Goal: Task Accomplishment & Management: Complete application form

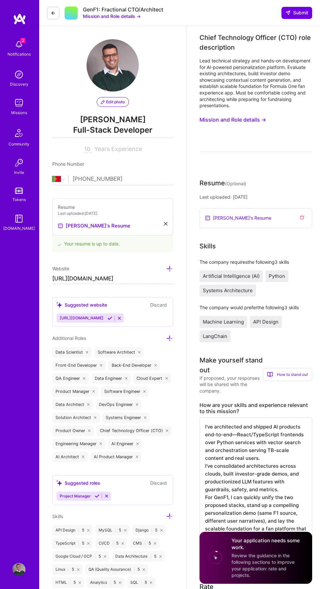
select select "PT"
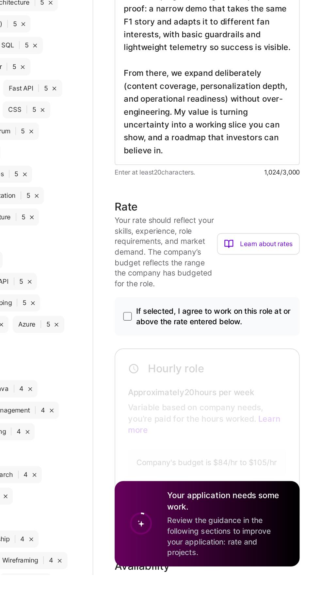
scroll to position [329, 0]
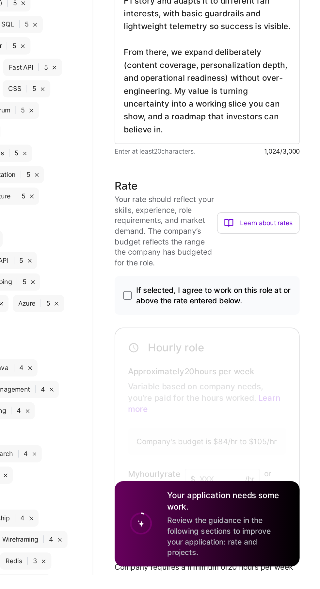
type textarea "I'm a senior full-stack engineer who has repeatedly taken AI ideas from zero to…"
click at [210, 414] on label "If selected, I agree to work on this role at or above the rate entered below." at bounding box center [256, 418] width 102 height 13
click at [0, 0] on input "If selected, I agree to work on this role at or above the rate entered below." at bounding box center [0, 0] width 0 height 0
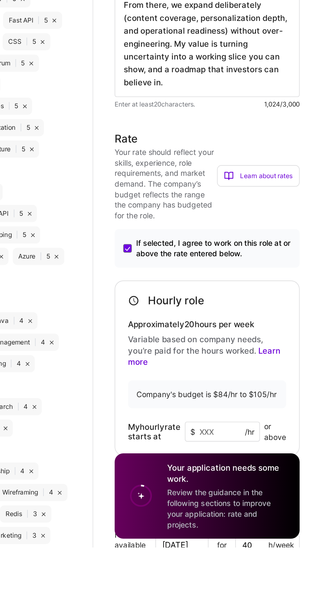
click at [256, 519] on input at bounding box center [265, 518] width 46 height 12
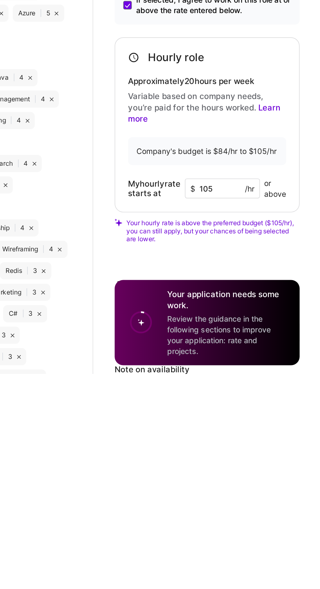
scroll to position [383, 0]
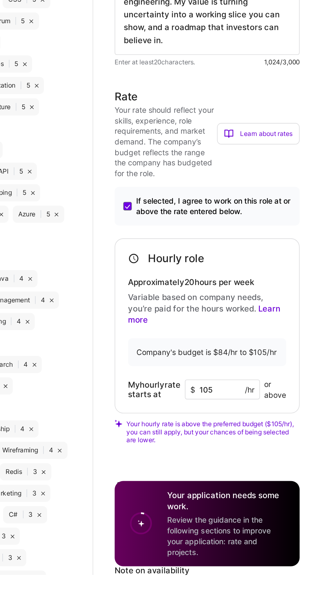
click at [262, 475] on input "105" at bounding box center [265, 476] width 46 height 12
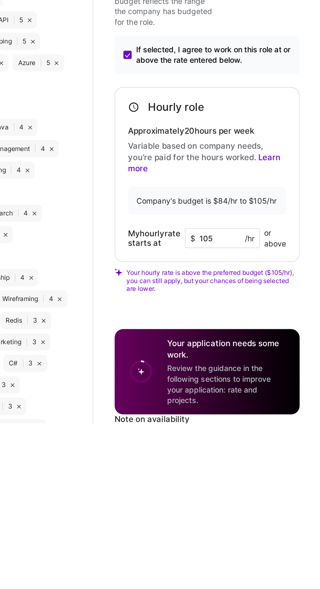
scroll to position [383, 0]
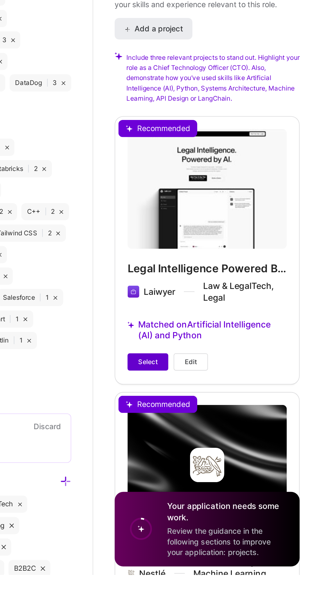
type input "103"
click at [216, 460] on span "Select" at bounding box center [220, 459] width 12 height 6
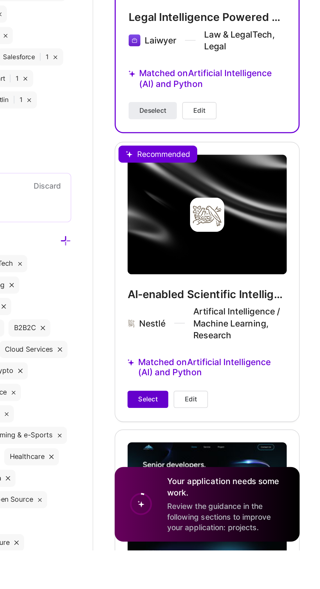
click at [214, 496] on span "Select" at bounding box center [220, 497] width 12 height 6
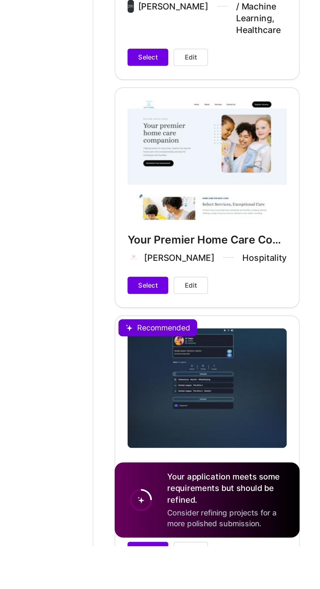
scroll to position [2852, 0]
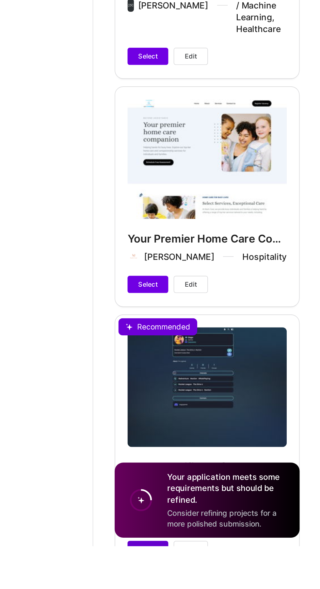
click at [216, 586] on button "Select" at bounding box center [219, 591] width 25 height 10
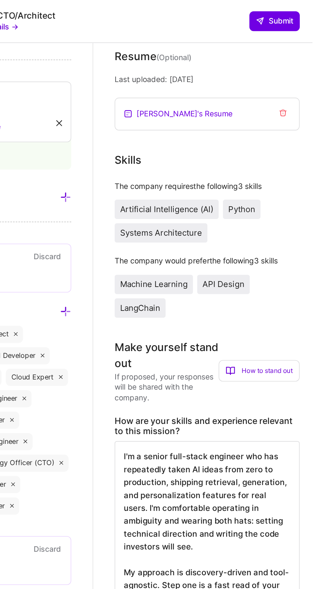
scroll to position [0, 0]
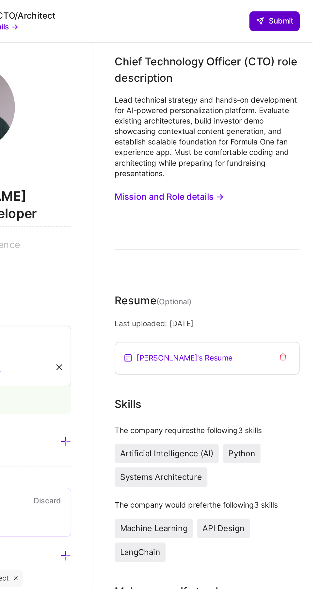
click at [299, 14] on span "Submit" at bounding box center [297, 12] width 23 height 7
click at [294, 17] on button "Submit" at bounding box center [297, 13] width 31 height 12
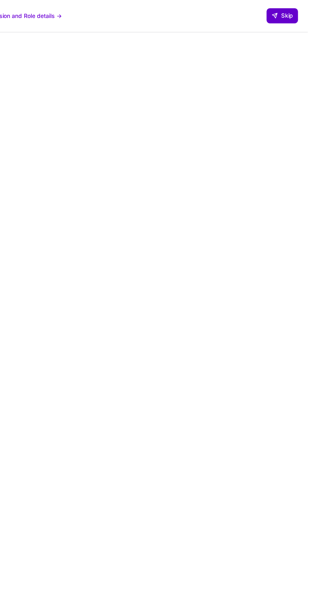
click at [308, 11] on span "Skip" at bounding box center [299, 12] width 17 height 7
select select "PT"
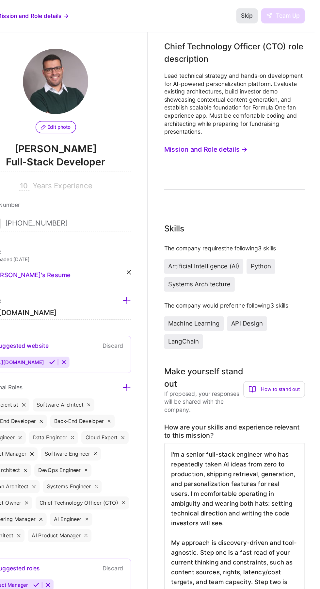
click at [266, 11] on span "Skip" at bounding box center [265, 12] width 9 height 7
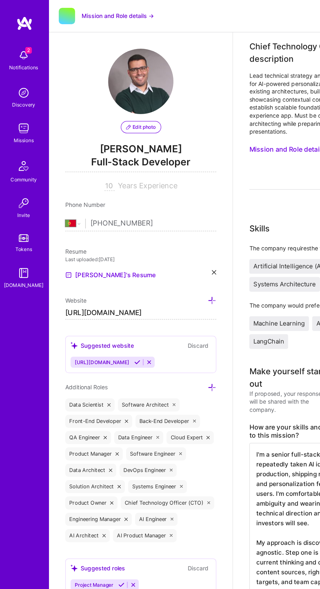
click at [11, 42] on div "2 Notifications" at bounding box center [19, 48] width 41 height 22
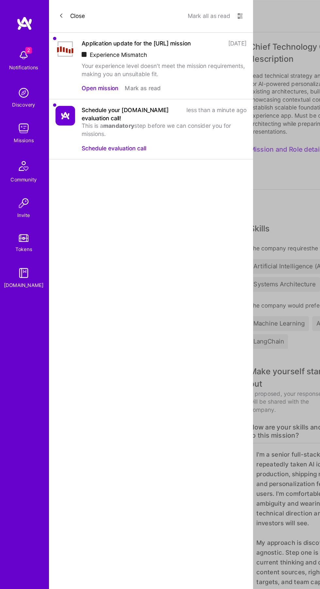
click at [162, 16] on button "Mark all as read" at bounding box center [167, 13] width 34 height 10
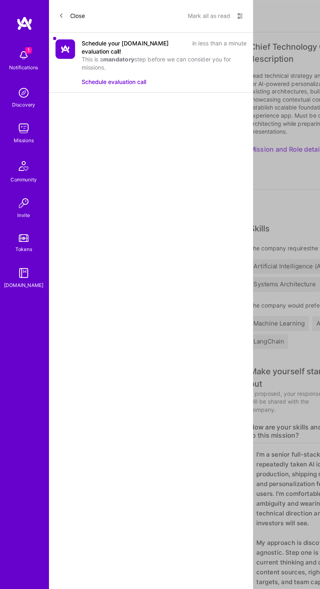
click at [158, 15] on button "Mark all as read" at bounding box center [167, 13] width 34 height 10
click at [13, 100] on img at bounding box center [18, 102] width 13 height 13
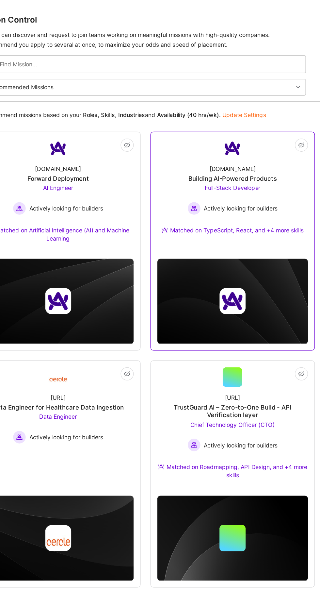
click at [293, 150] on div "[DOMAIN_NAME] Building AI-Powered Products Full-Stack Developer Actively lookin…" at bounding box center [250, 161] width 121 height 69
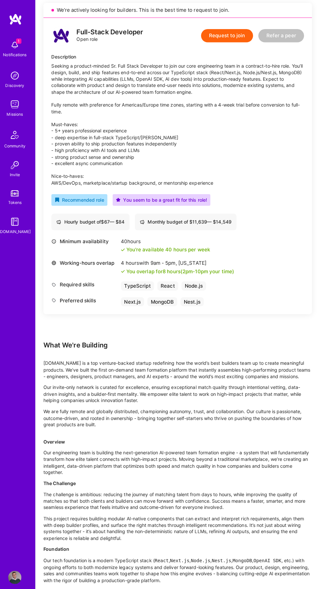
scroll to position [178, 0]
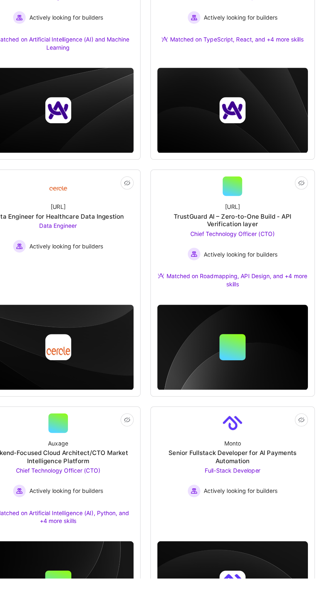
scroll to position [39, 0]
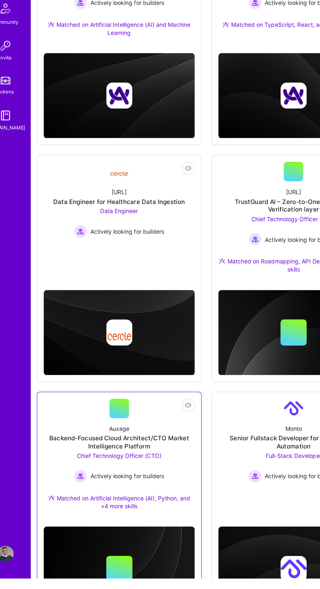
click at [151, 478] on div "Backend-Focused Cloud Architect/CTO Market Intelligence Platform" at bounding box center [110, 479] width 121 height 13
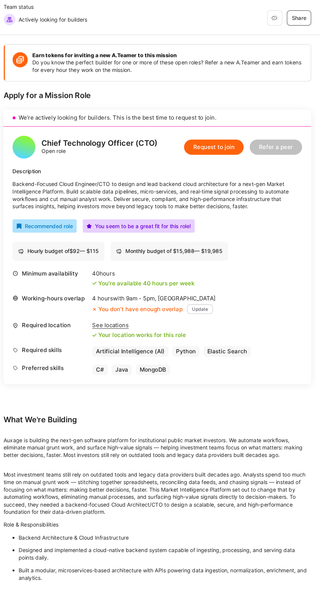
scroll to position [3, 0]
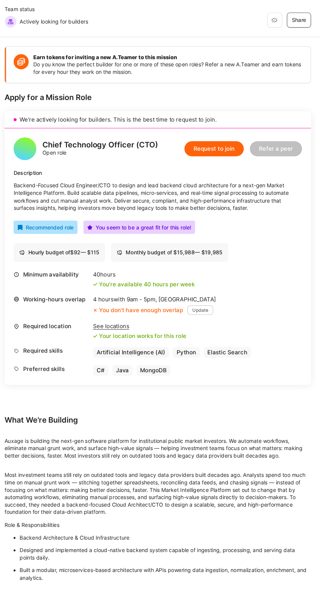
click at [220, 357] on button "Update" at bounding box center [217, 353] width 22 height 8
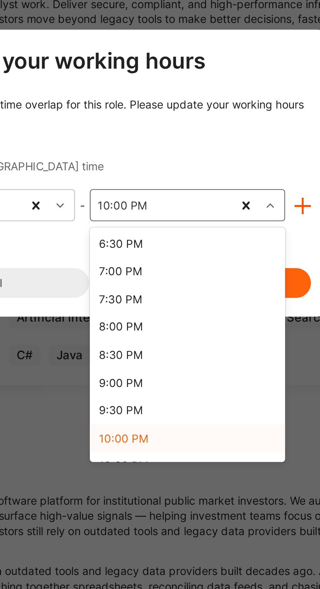
scroll to position [37, 0]
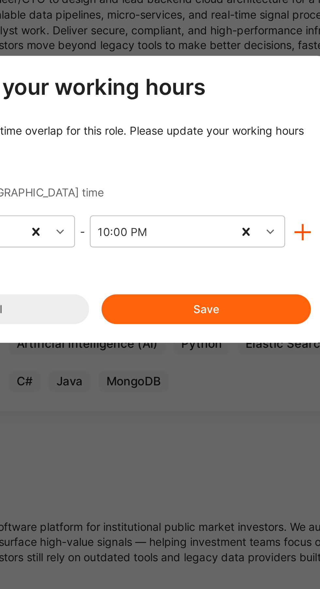
click at [160, 261] on div "Please edit your working hours You don’t have enough time overlap for this role…" at bounding box center [160, 294] width 180 height 104
click at [228, 337] on button "Save" at bounding box center [207, 340] width 88 height 12
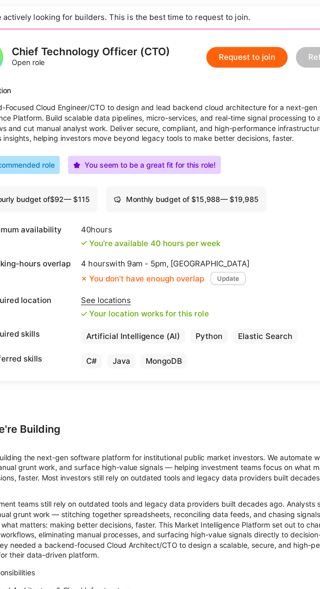
click at [220, 323] on button "Update" at bounding box center [217, 318] width 22 height 8
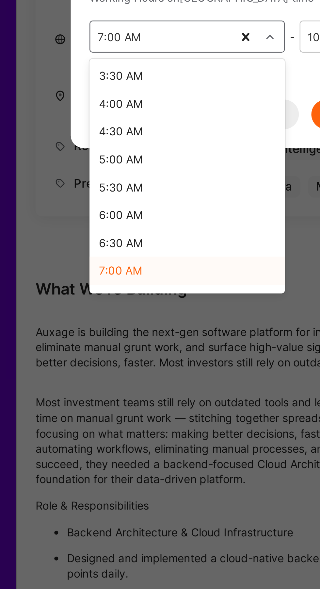
click at [78, 385] on div "6:00 AM" at bounding box center [111, 383] width 82 height 12
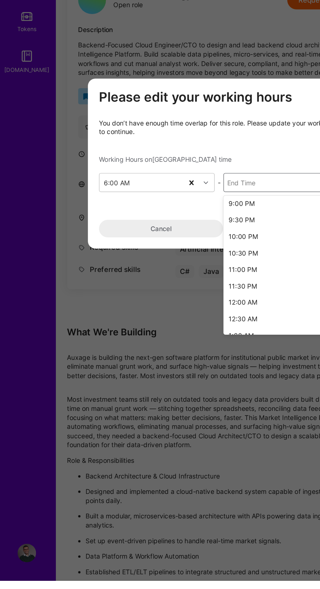
scroll to position [352, 0]
click at [182, 346] on div "10:00 PM" at bounding box center [199, 345] width 82 height 12
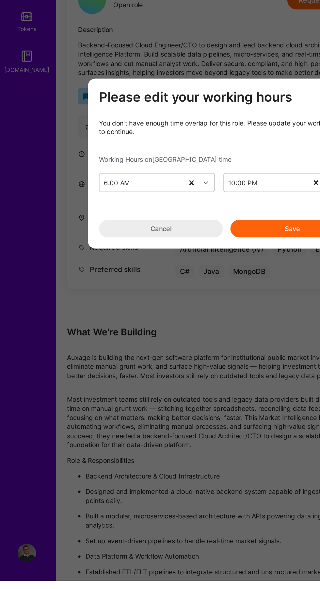
scroll to position [37, 0]
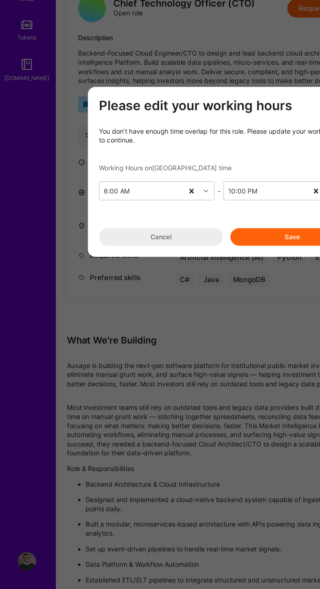
click at [202, 339] on button "Save" at bounding box center [207, 340] width 88 height 12
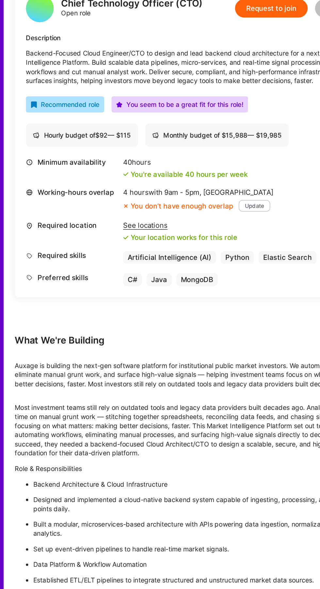
click at [248, 375] on div "Minimum availability 40 hours You're available 40 hours per week Working-hours …" at bounding box center [179, 330] width 249 height 91
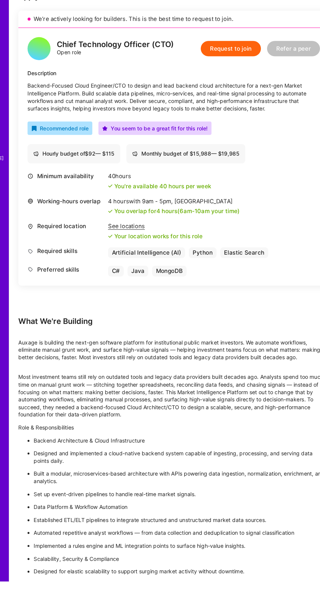
scroll to position [81, 0]
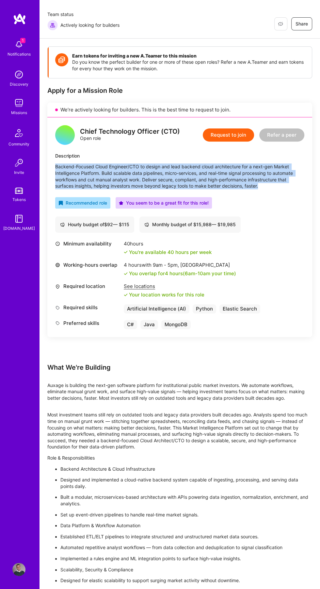
copy p "Backend-Focused Cloud Engineer/CTO to design and lead backend cloud architectur…"
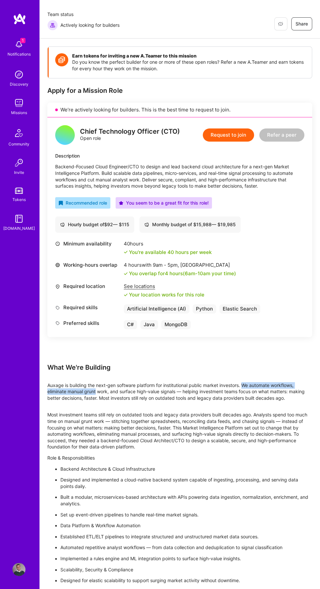
click at [302, 276] on div "Working-hours overlap 4 hours with 9am - 5pm , [GEOGRAPHIC_DATA] You overlap fo…" at bounding box center [179, 269] width 249 height 15
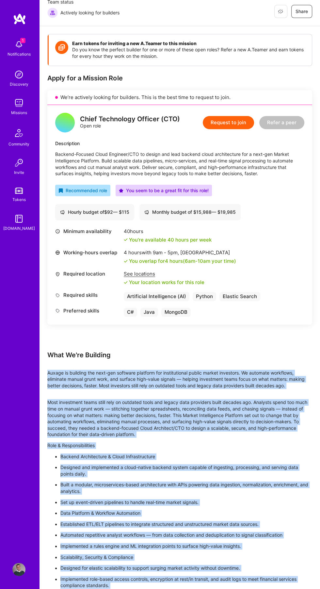
scroll to position [92, 0]
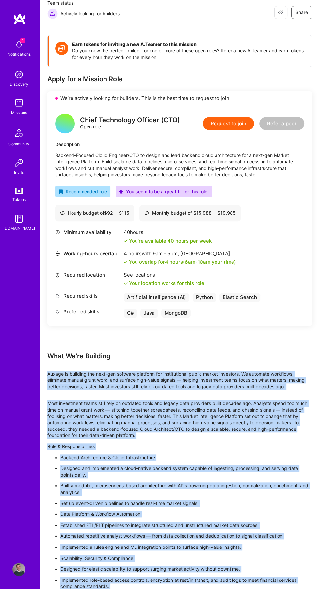
copy div "Loremi do sitametc adi elit-sed doeiusmo temporin utl etdoloremagna aliqua enim…"
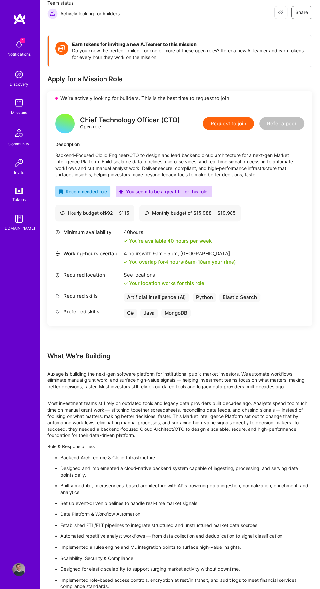
click at [216, 128] on button "Request to join" at bounding box center [228, 123] width 51 height 13
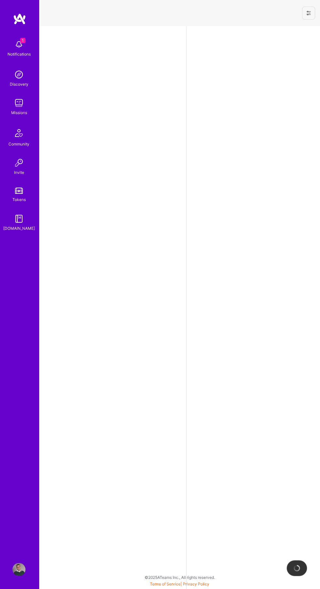
select select "PT"
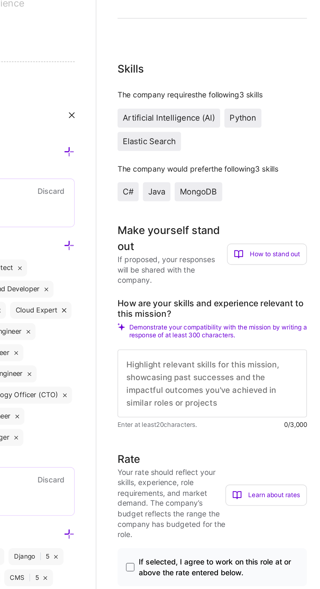
click at [271, 381] on textarea at bounding box center [258, 384] width 117 height 42
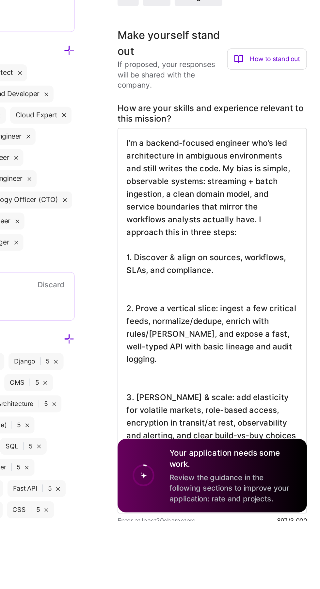
scroll to position [0, 0]
click at [209, 351] on textarea "I’m a backend-focused engineer who’s led architecture in ambiguous environments…" at bounding box center [258, 465] width 117 height 238
click at [210, 354] on textarea "I’m a backend-focused engineer who’s led architecture in ambiguous environments…" at bounding box center [258, 465] width 117 height 238
click at [217, 353] on textarea "I'm a backend-focused engineer who’s led architecture in ambiguous environments…" at bounding box center [258, 465] width 117 height 238
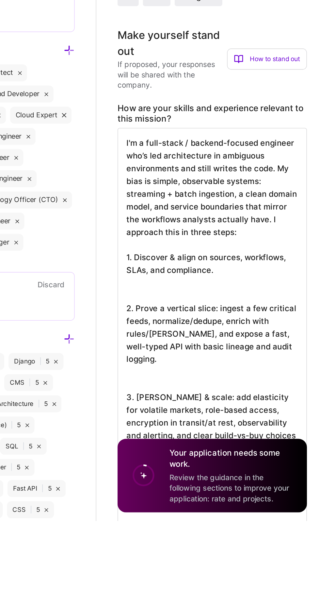
scroll to position [0, 0]
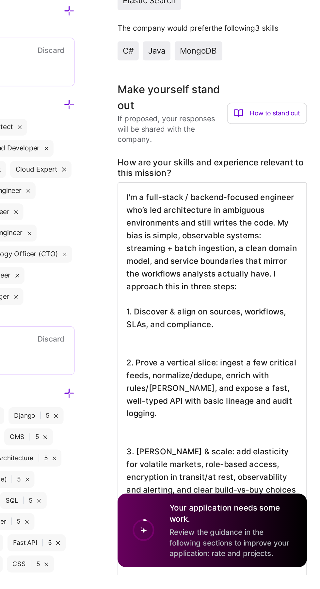
click at [287, 454] on textarea "I'm a full-stack / backend-focused engineer who’s led architecture in ambiguous…" at bounding box center [258, 469] width 117 height 246
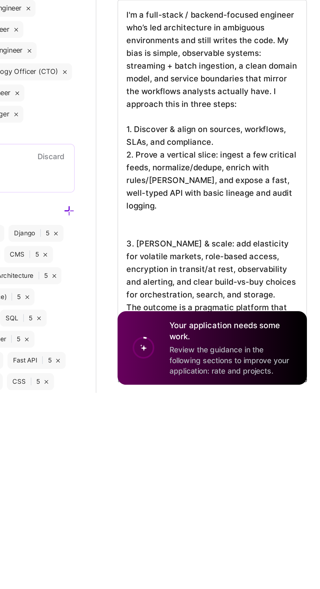
click at [209, 430] on textarea "I'm a full-stack / backend-focused engineer who’s led architecture in ambiguous…" at bounding box center [258, 461] width 117 height 230
click at [206, 423] on textarea "I'm a full-stack / backend-focused engineer who’s led architecture in ambiguous…" at bounding box center [258, 461] width 117 height 230
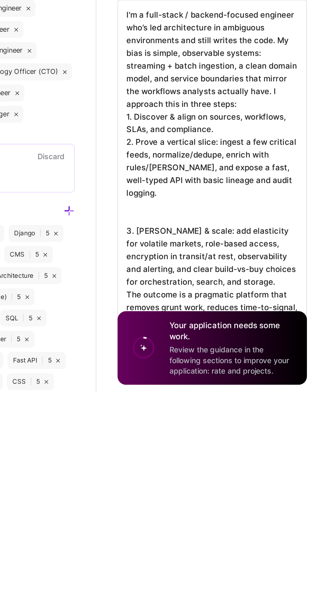
click at [216, 487] on textarea "I'm a full-stack / backend-focused engineer who’s led architecture in ambiguous…" at bounding box center [258, 457] width 117 height 222
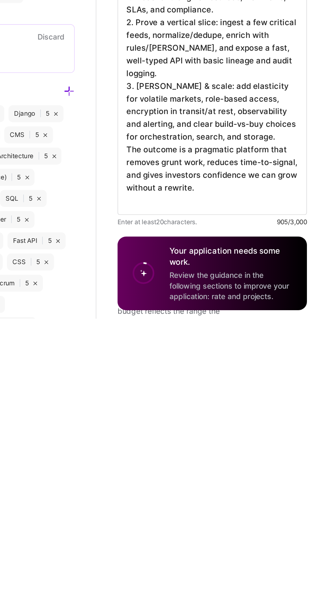
scroll to position [30, 0]
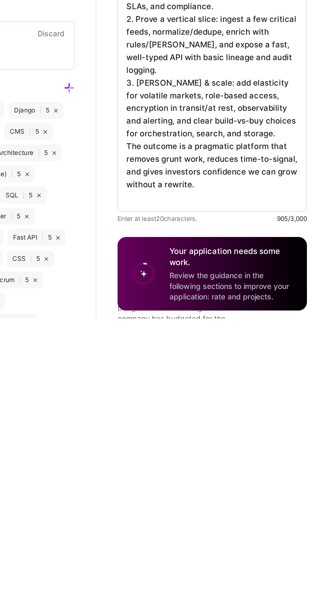
click at [207, 492] on textarea "I'm a full-stack / backend-focused engineer who’s led architecture in ambiguous…" at bounding box center [258, 419] width 117 height 207
click at [205, 490] on textarea "I'm a full-stack / backend-focused engineer who’s led architecture in ambiguous…" at bounding box center [258, 419] width 117 height 207
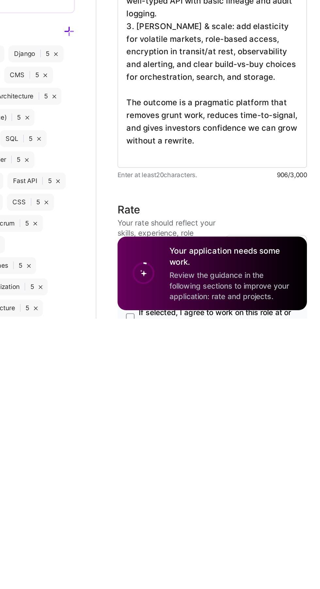
scroll to position [65, 0]
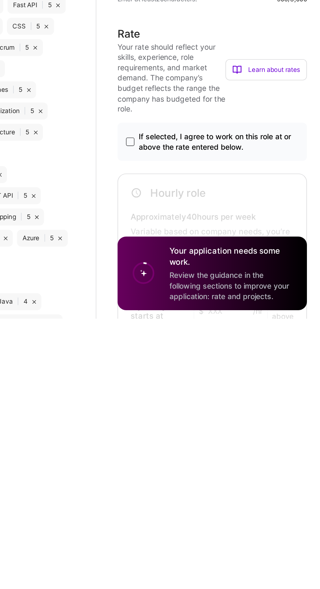
type textarea "I'm a full-stack / backend-focused engineer who’s led architecture in ambiguous…"
click at [207, 481] on span at bounding box center [207, 479] width 5 height 5
click at [0, 0] on input "If selected, I agree to work on this role at or above the rate entered below." at bounding box center [0, 0] width 0 height 0
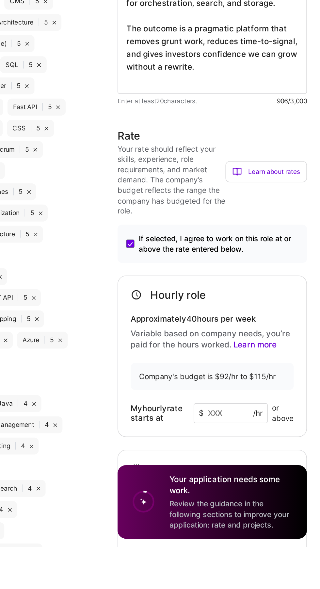
click at [264, 512] on input at bounding box center [270, 506] width 46 height 12
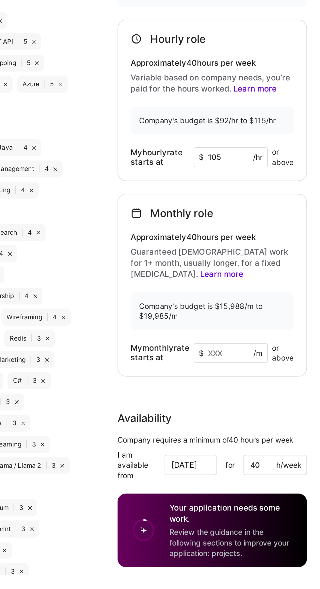
scroll to position [427, 0]
type input "105"
click at [269, 458] on input at bounding box center [270, 452] width 46 height 12
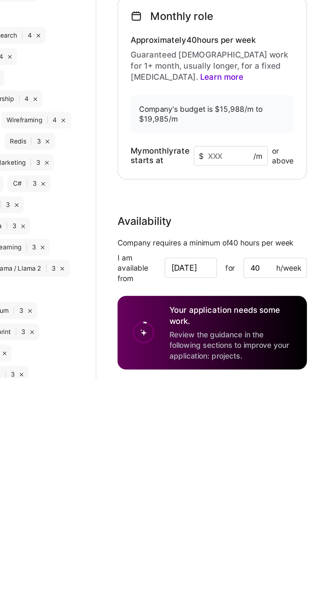
scroll to position [426, 0]
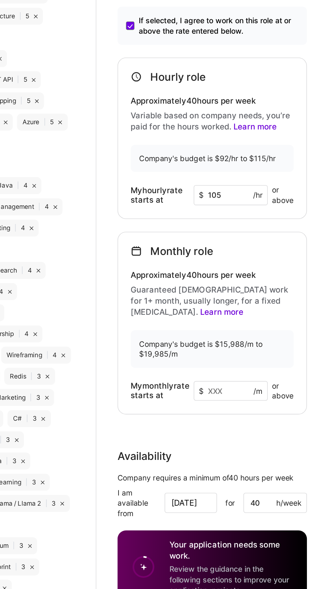
click at [263, 456] on input at bounding box center [270, 452] width 46 height 12
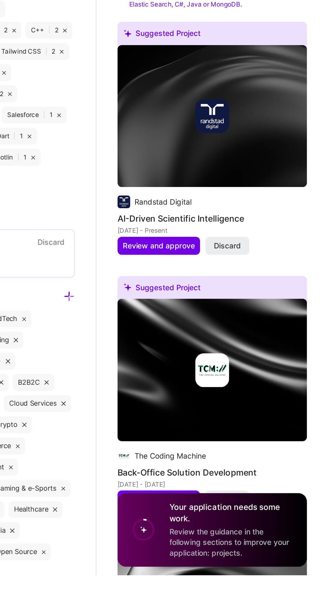
scroll to position [931, 0]
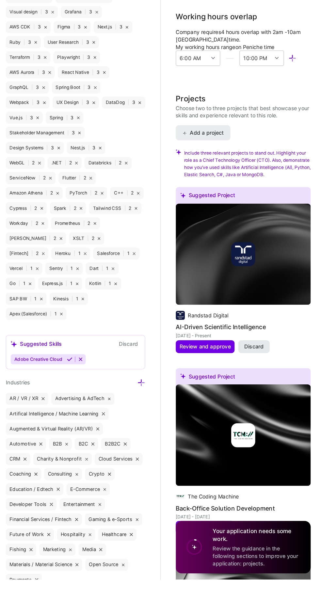
type input "17589"
click at [278, 393] on button "Discard" at bounding box center [267, 387] width 27 height 11
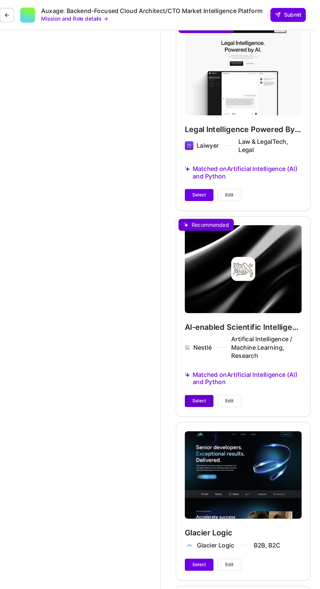
click at [212, 342] on button "Select" at bounding box center [219, 347] width 25 height 10
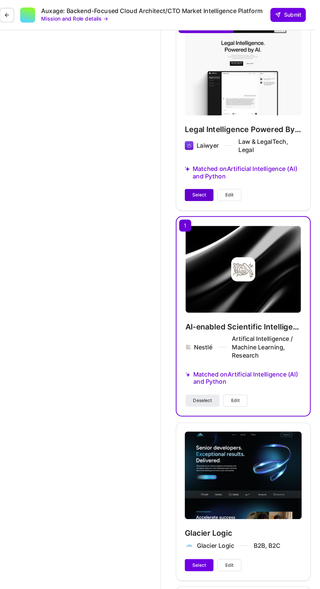
click at [213, 164] on button "Select" at bounding box center [219, 169] width 25 height 10
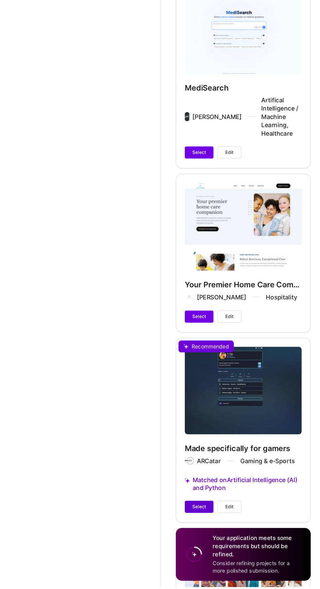
click at [214, 514] on button "Select" at bounding box center [219, 519] width 25 height 10
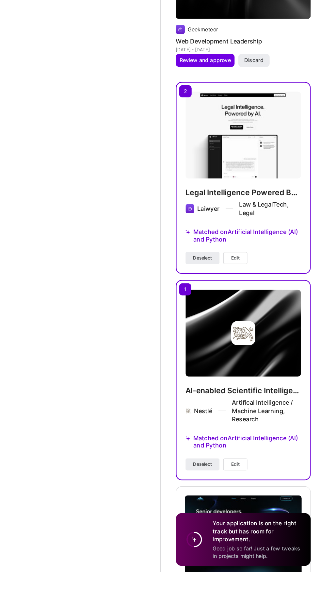
scroll to position [2267, 0]
click at [261, 490] on button "Edit" at bounding box center [251, 495] width 21 height 10
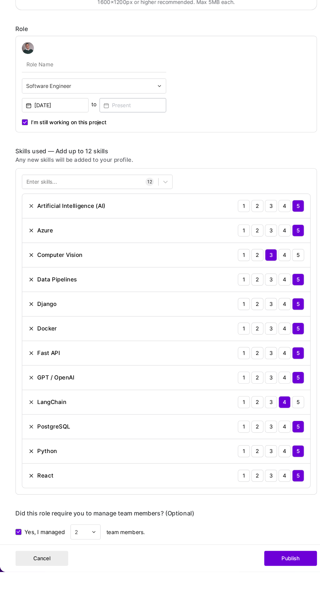
scroll to position [141, 0]
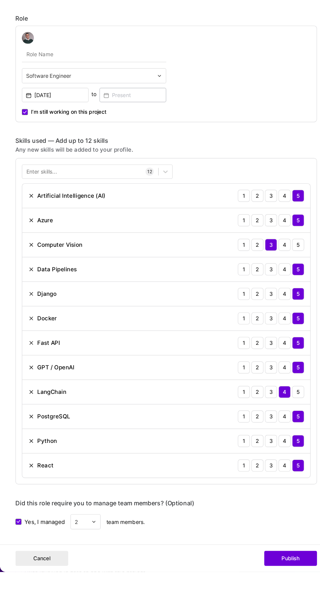
click at [27, 308] on img at bounding box center [27, 305] width 5 height 5
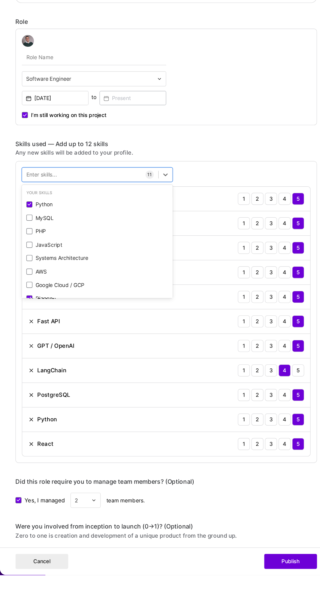
scroll to position [2271, 0]
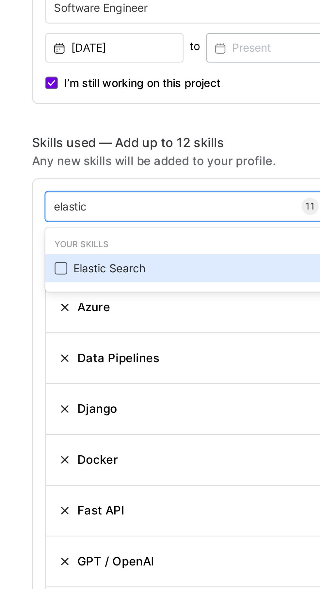
click at [24, 265] on span at bounding box center [25, 267] width 5 height 5
type input "elastic"
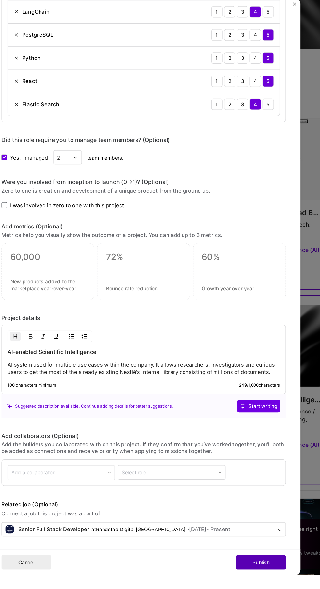
click at [251, 584] on button "Publish" at bounding box center [252, 577] width 46 height 13
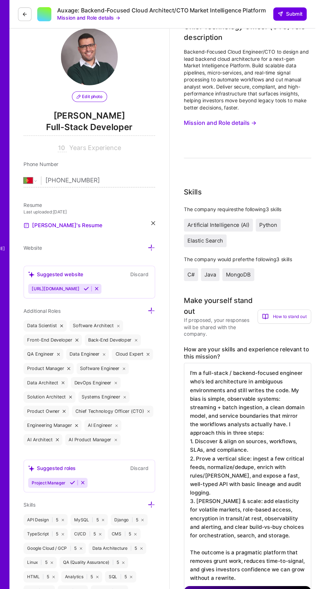
scroll to position [0, 0]
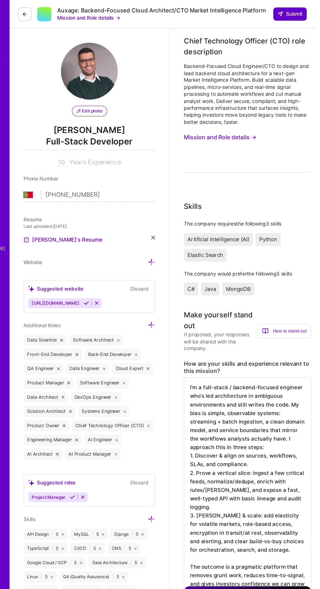
click at [305, 13] on span "Submit" at bounding box center [297, 12] width 23 height 7
click at [299, 13] on span "Submit" at bounding box center [297, 12] width 23 height 7
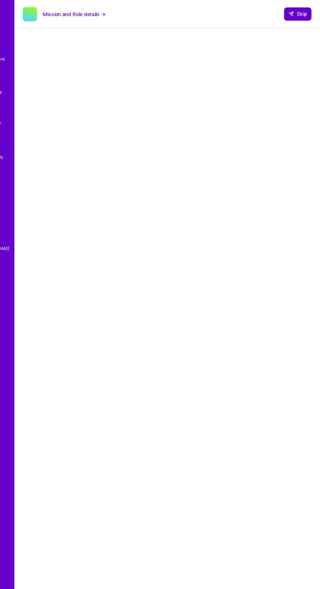
click at [296, 13] on icon at bounding box center [293, 12] width 5 height 5
select select "PT"
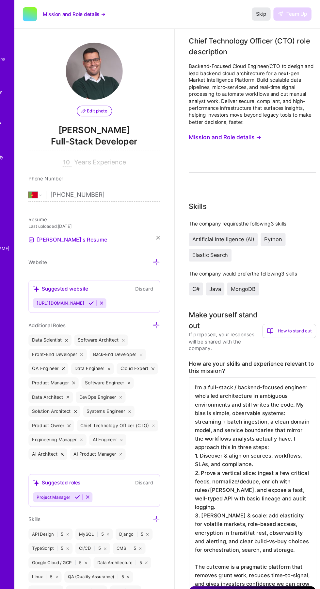
click at [271, 14] on span "Skip" at bounding box center [265, 12] width 9 height 7
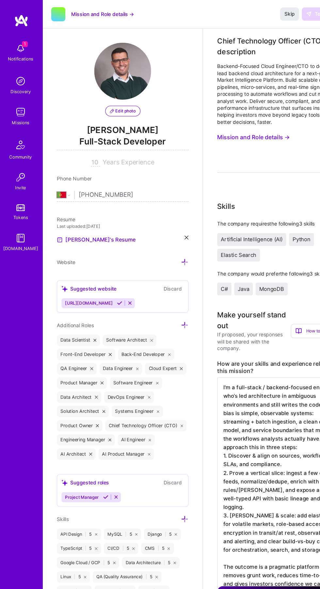
click at [18, 112] on div "Missions" at bounding box center [19, 112] width 16 height 7
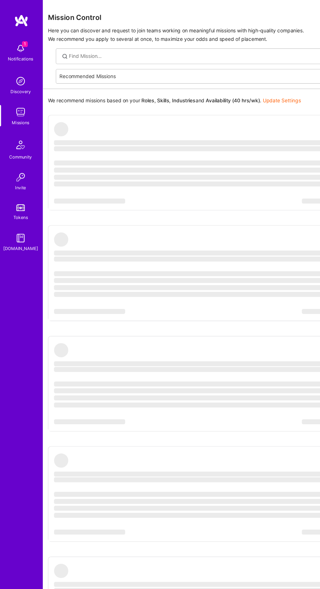
click at [17, 106] on img at bounding box center [18, 102] width 13 height 13
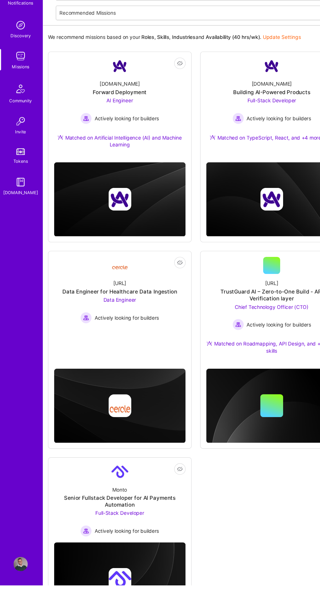
scroll to position [9, 0]
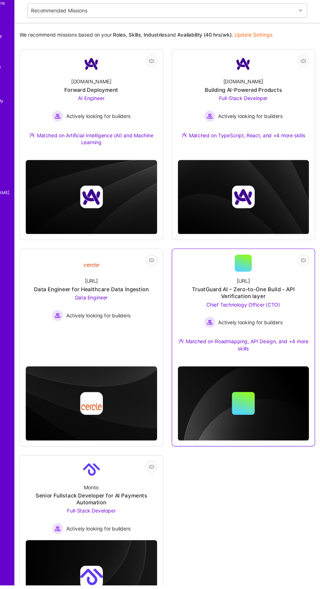
click at [277, 320] on div "TrustGuard AI – Zero-to-One Build - API Verification layer" at bounding box center [250, 320] width 121 height 13
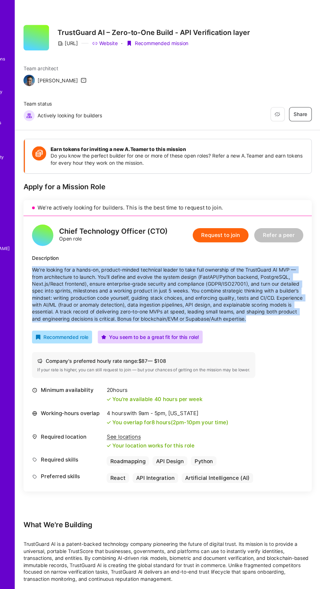
copy p "We’re looking for a hands-on, product-minded technical leader to take full owne…"
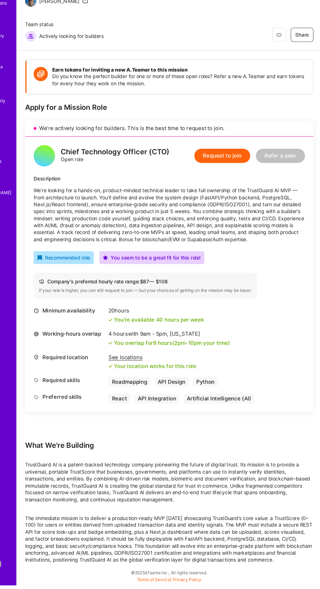
scroll to position [538, 0]
copy div "LoremIpsum DO si a consec-adipis elitseddoe tempori utlaboreet dol magnaa en ad…"
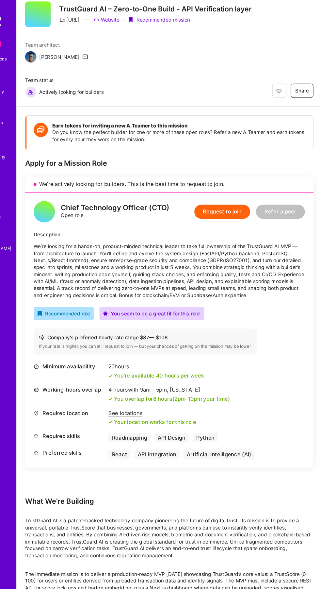
scroll to position [127, 0]
click at [226, 188] on button "Request to join" at bounding box center [228, 194] width 51 height 13
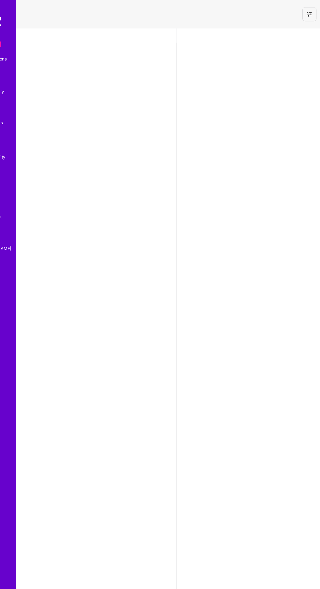
select select "PT"
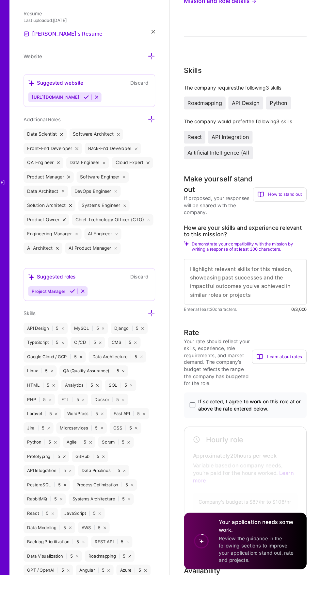
scroll to position [128, 0]
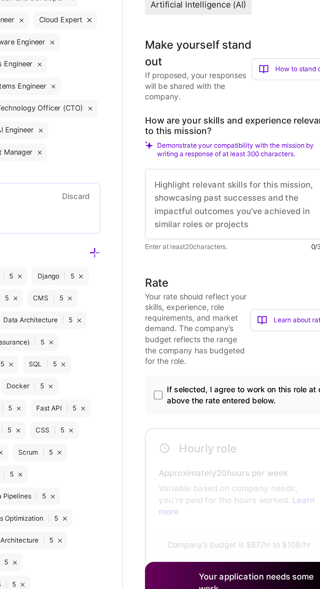
click at [269, 434] on span "If selected, I agree to work on this role at or above the rate entered below." at bounding box center [260, 432] width 94 height 13
click at [0, 0] on input "If selected, I agree to work on this role at or above the rate entered below." at bounding box center [0, 0] width 0 height 0
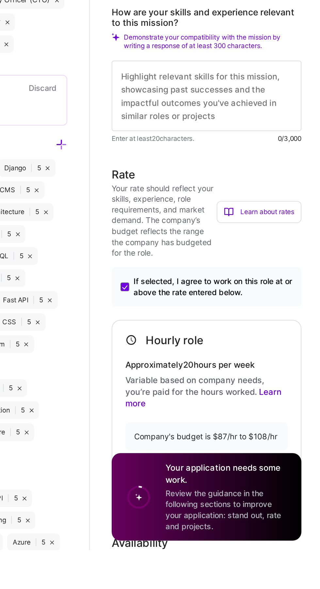
click at [262, 546] on input at bounding box center [265, 544] width 46 height 12
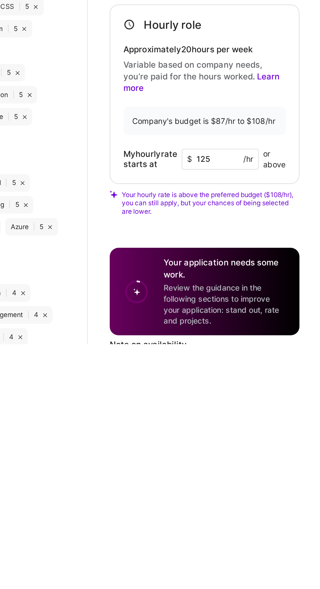
scroll to position [193, 0]
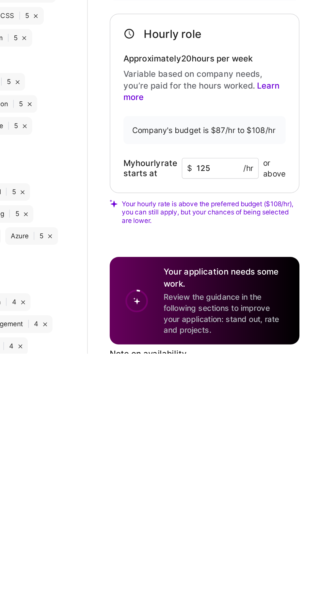
type input "125"
click at [308, 505] on span "Your hourly rate is above the preferred budget ($108/hr), you can still apply, …" at bounding box center [260, 505] width 106 height 15
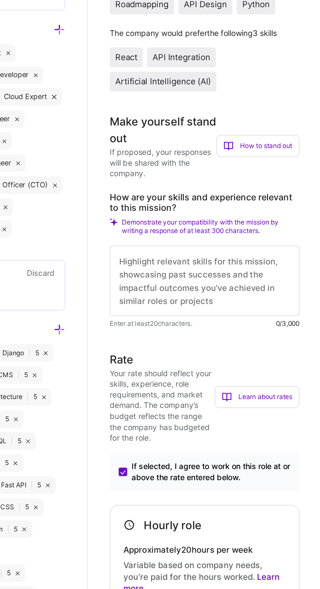
click at [215, 255] on textarea at bounding box center [256, 254] width 113 height 42
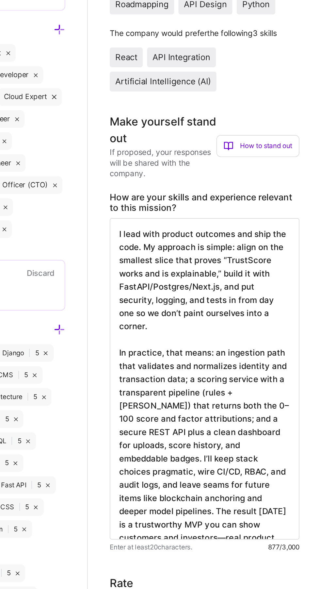
scroll to position [0, 0]
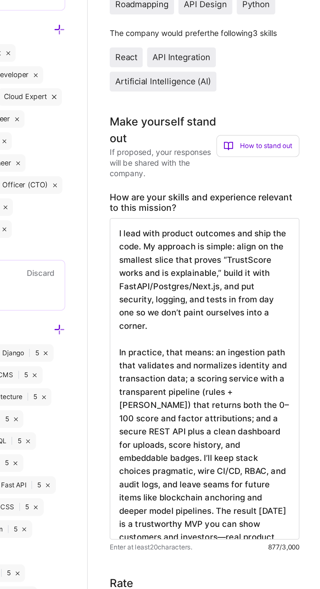
click at [267, 241] on textarea "I lead with product outcomes and ship the code. My approach is simple: align on…" at bounding box center [256, 312] width 113 height 191
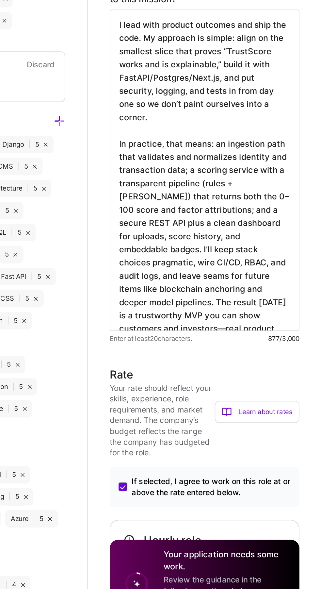
scroll to position [193, 0]
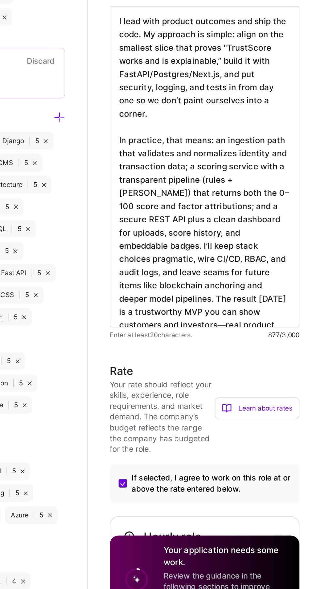
click at [266, 250] on textarea "I lead with product outcomes and ship the code. My approach is simple: align on…" at bounding box center [256, 312] width 113 height 191
click at [264, 250] on textarea "I lead with product outcomes and ship the code. My approach is simple: align on…" at bounding box center [256, 312] width 113 height 191
click at [214, 272] on textarea "I lead with product outcomes and ship the code. My approach is simple: align on…" at bounding box center [256, 312] width 113 height 191
click at [213, 271] on textarea "I lead with product outcomes and ship the code. My approach is simple: align on…" at bounding box center [256, 312] width 113 height 191
click at [217, 271] on textarea "I lead with product outcomes and ship the code. My approach is simple: align on…" at bounding box center [256, 312] width 113 height 191
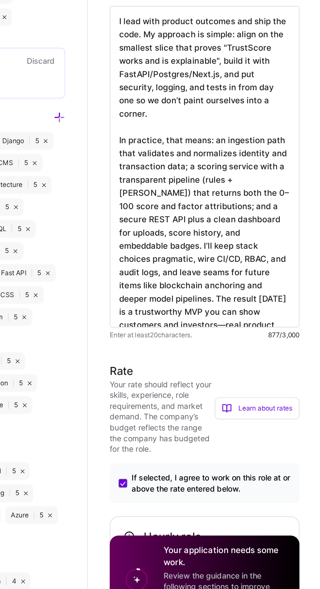
click at [211, 270] on textarea "I lead with product outcomes and ship the code. My approach is simple: align on…" at bounding box center [256, 312] width 113 height 191
click at [285, 344] on textarea "I lead with product outcomes and ship the code. My approach is simple: align on…" at bounding box center [256, 312] width 113 height 191
click at [286, 342] on textarea "I lead with product outcomes and ship the code. My approach is simple: align on…" at bounding box center [256, 312] width 113 height 191
click at [288, 341] on textarea "I lead with product outcomes and ship the code. My approach is simple: align on…" at bounding box center [256, 312] width 113 height 191
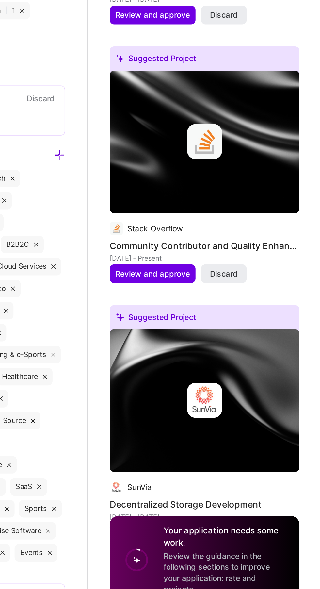
scroll to position [1030, 0]
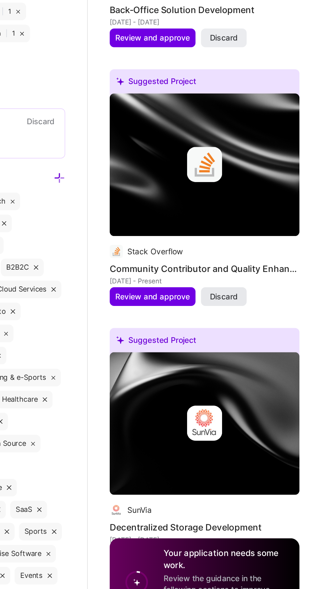
type textarea "I lead with product outcomes and ship the code. My approach is simple: align on…"
click at [273, 386] on span "Discard" at bounding box center [267, 388] width 17 height 7
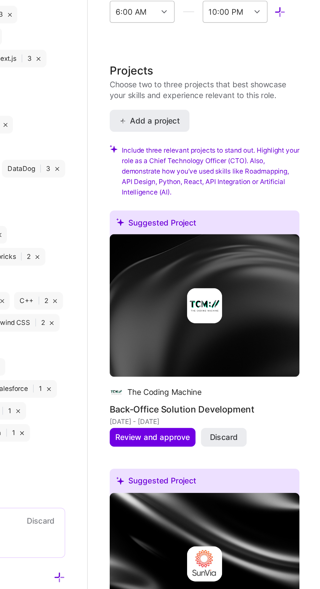
scroll to position [976, 0]
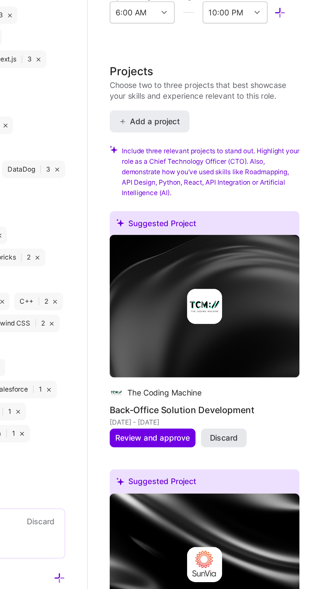
click at [277, 287] on button "Discard" at bounding box center [267, 288] width 27 height 11
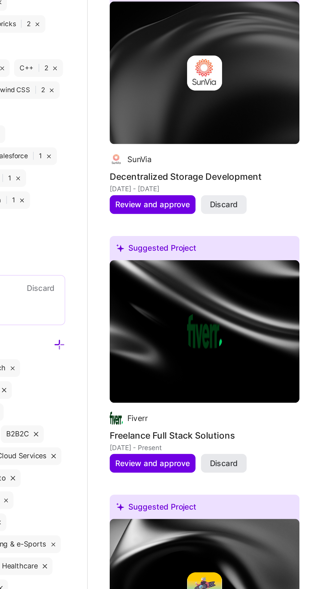
click at [274, 441] on span "Discard" at bounding box center [267, 442] width 17 height 7
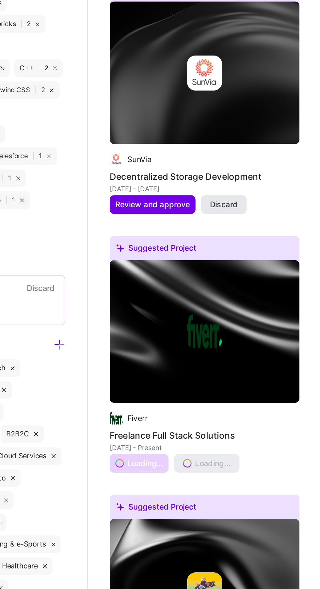
click at [271, 291] on button "Discard" at bounding box center [267, 288] width 27 height 11
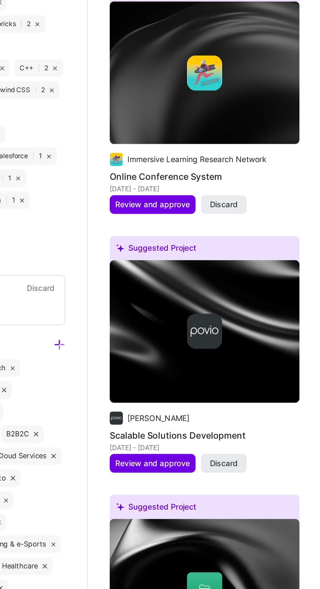
click at [277, 440] on button "Discard" at bounding box center [267, 441] width 27 height 11
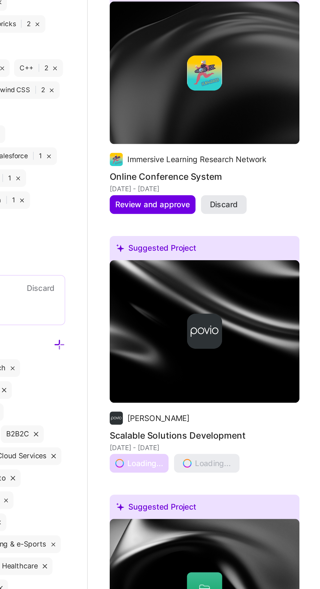
click at [273, 287] on span "Discard" at bounding box center [267, 288] width 17 height 7
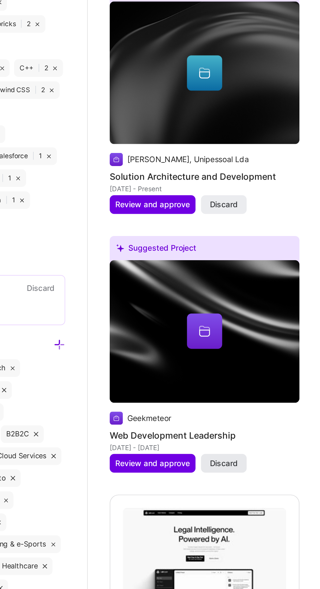
click at [278, 440] on button "Discard" at bounding box center [267, 441] width 27 height 11
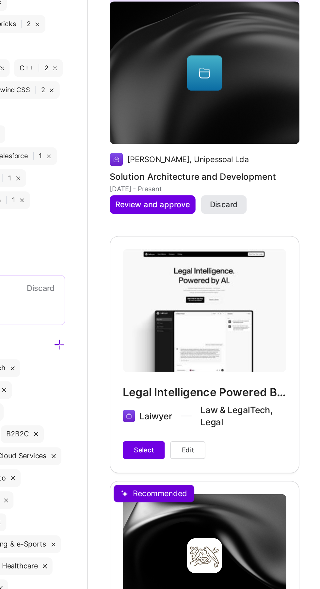
click at [274, 286] on span "Discard" at bounding box center [267, 288] width 17 height 7
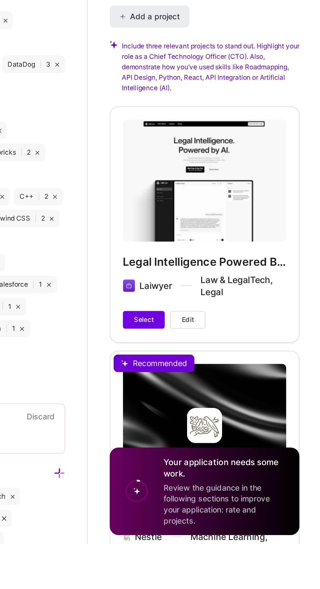
scroll to position [803, 0]
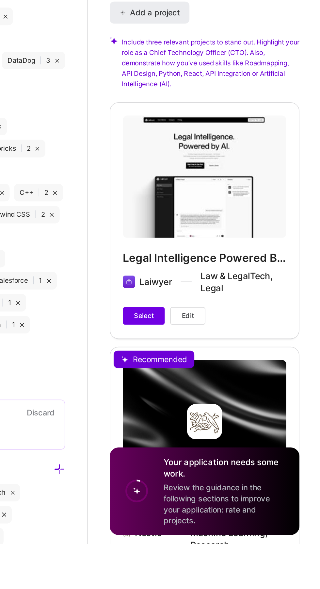
click at [247, 451] on span "Edit" at bounding box center [245, 454] width 7 height 6
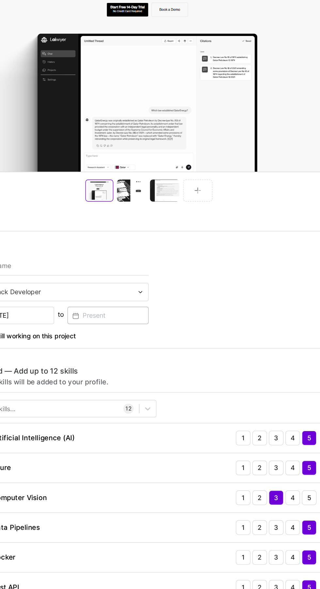
scroll to position [802, 0]
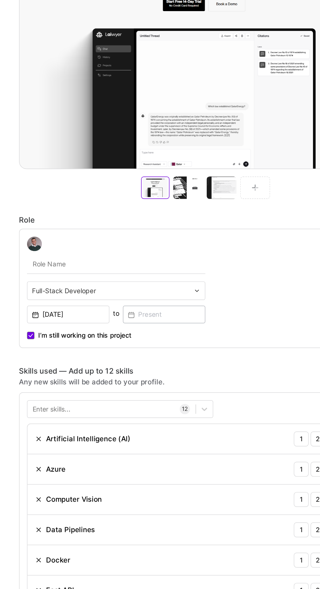
click at [42, 418] on div "Enter skills..." at bounding box center [36, 414] width 26 height 7
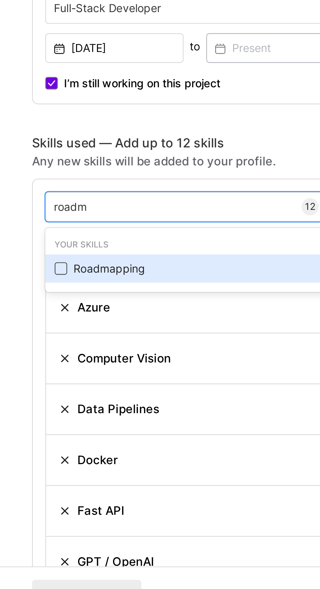
click at [26, 438] on span at bounding box center [25, 440] width 5 height 5
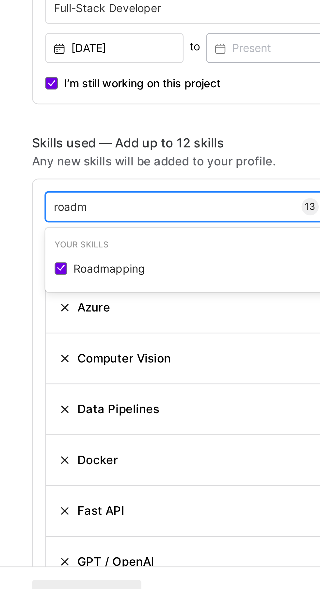
click at [30, 411] on input "roadm" at bounding box center [30, 414] width 14 height 7
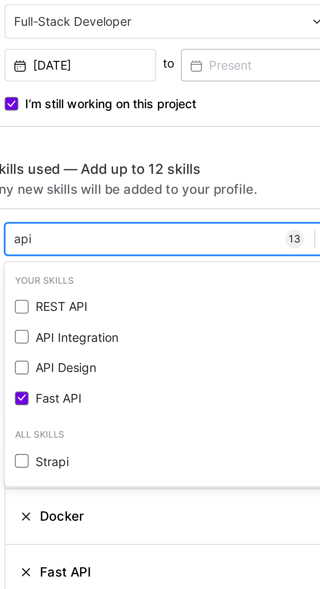
scroll to position [0, 0]
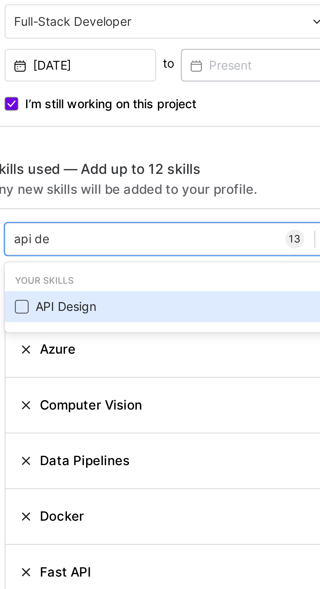
click at [25, 404] on span at bounding box center [25, 406] width 5 height 5
type input "api de"
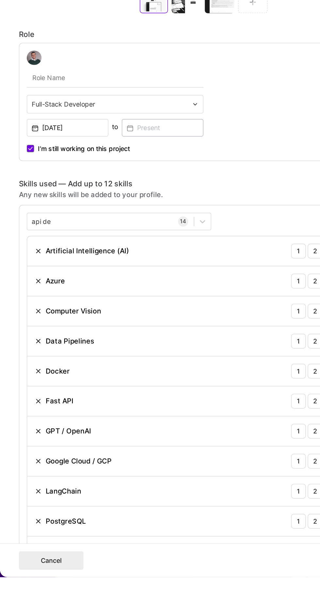
scroll to position [205, 0]
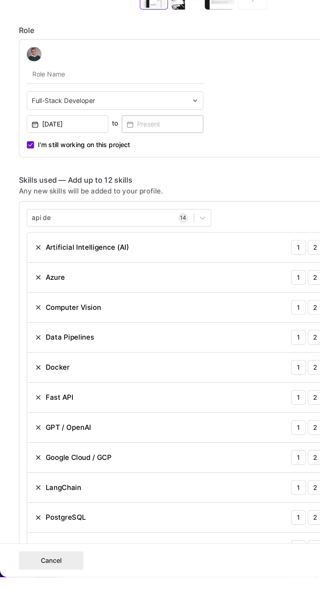
click at [26, 395] on img at bounding box center [27, 397] width 5 height 5
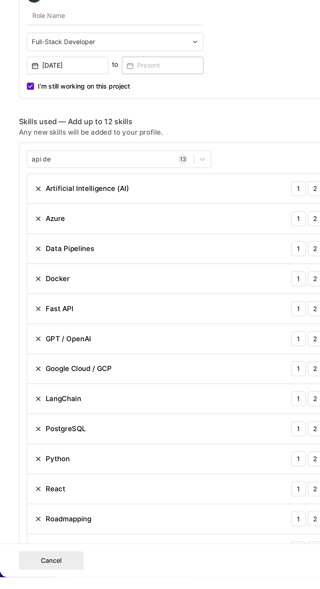
scroll to position [243, 0]
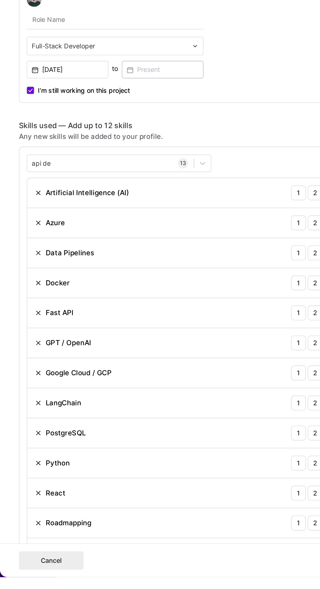
click at [25, 357] on img at bounding box center [27, 359] width 5 height 5
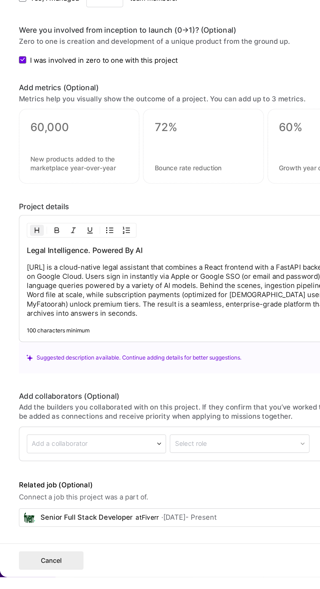
scroll to position [917, 0]
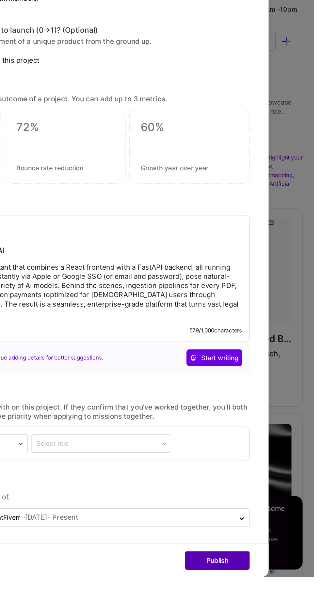
click at [257, 584] on button "Publish" at bounding box center [252, 577] width 46 height 13
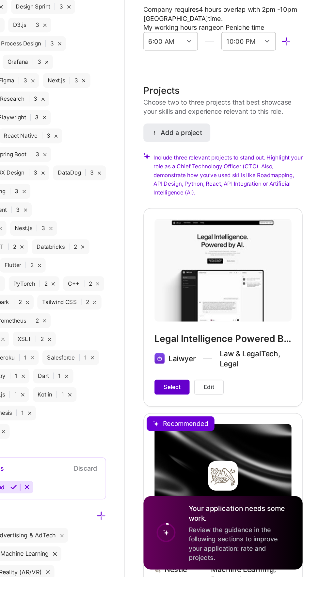
click at [211, 449] on button "Select" at bounding box center [219, 454] width 25 height 10
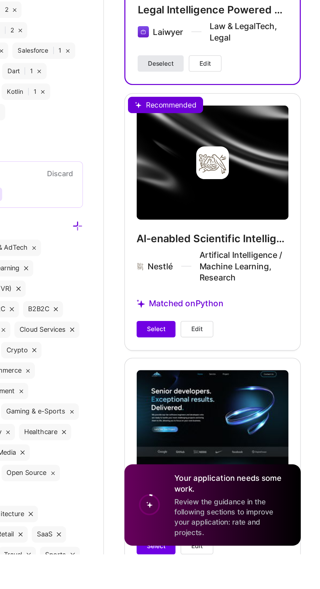
scroll to position [968, 0]
click at [248, 446] on span "Edit" at bounding box center [245, 445] width 7 height 6
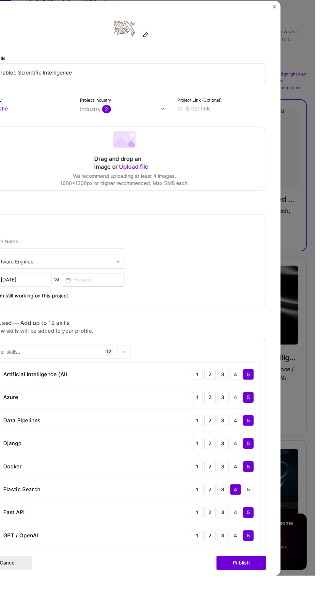
scroll to position [968, 0]
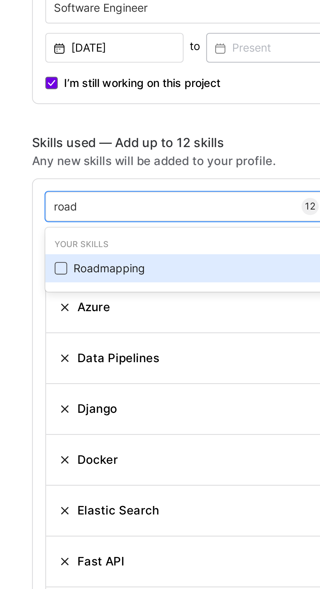
click at [25, 406] on span at bounding box center [25, 408] width 5 height 5
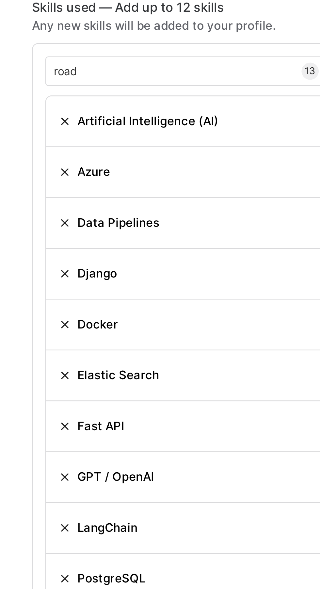
scroll to position [49, 0]
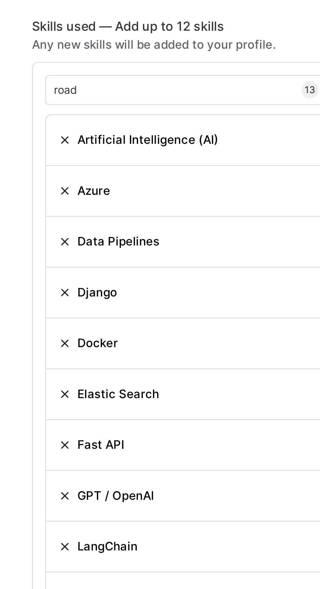
click at [26, 437] on img at bounding box center [27, 439] width 5 height 5
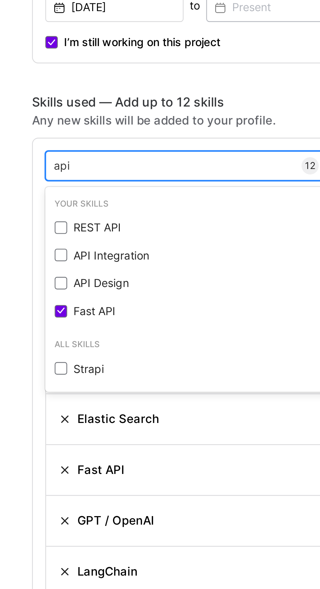
scroll to position [0, 0]
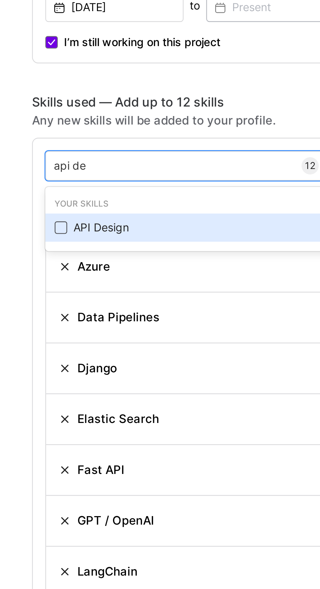
click at [25, 389] on span at bounding box center [25, 391] width 5 height 5
type input "api de"
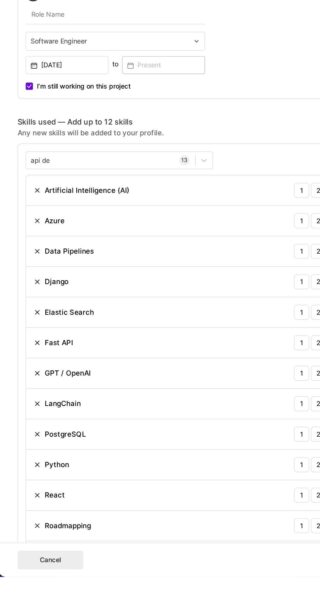
scroll to position [82, 0]
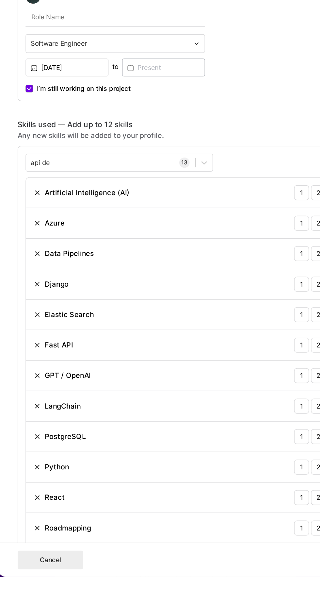
click at [26, 361] on img at bounding box center [27, 363] width 5 height 5
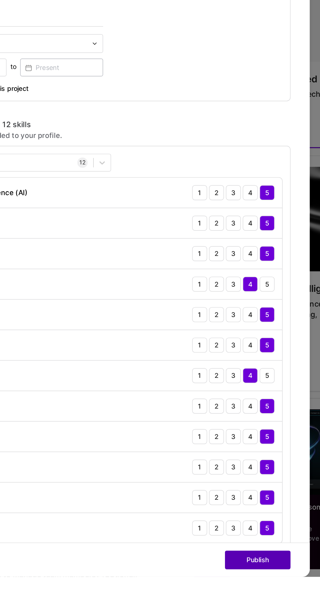
click at [251, 584] on button "Publish" at bounding box center [252, 577] width 46 height 13
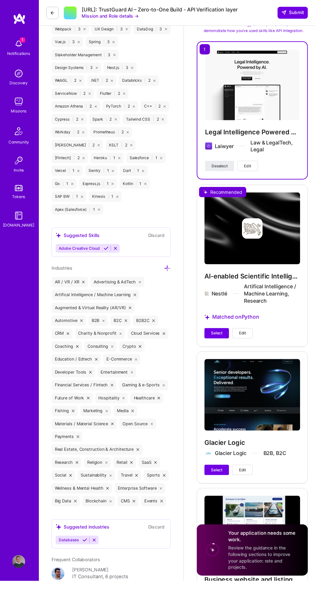
scroll to position [1063, 0]
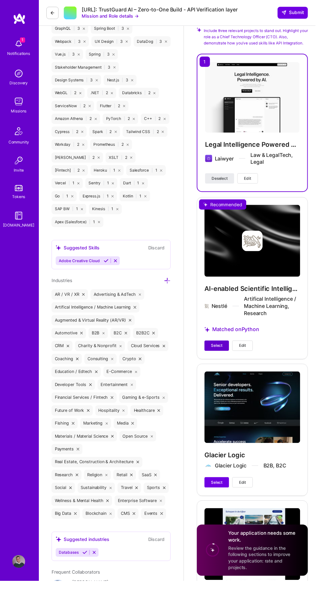
click at [214, 345] on button "Select" at bounding box center [219, 350] width 25 height 10
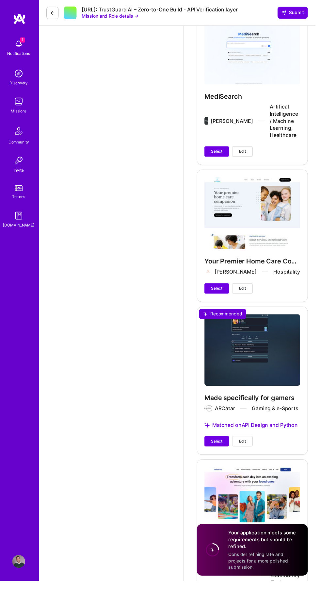
scroll to position [2917, 0]
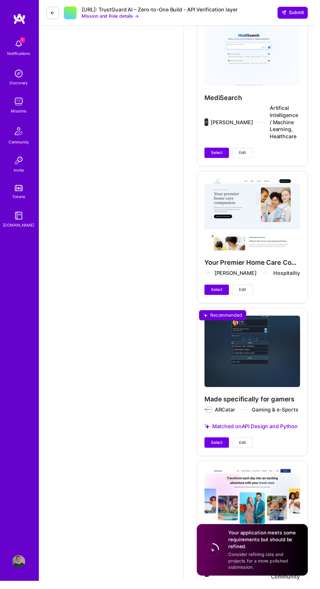
click at [253, 443] on button "Edit" at bounding box center [246, 448] width 21 height 10
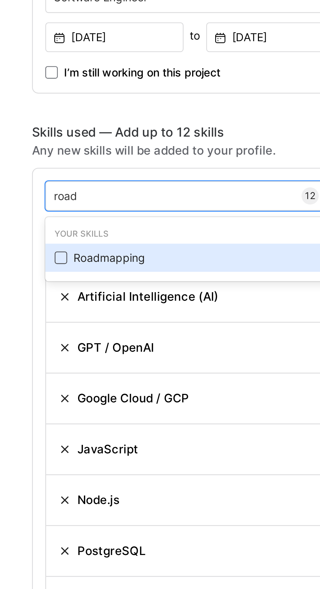
click at [27, 317] on span at bounding box center [25, 319] width 5 height 5
type input "road"
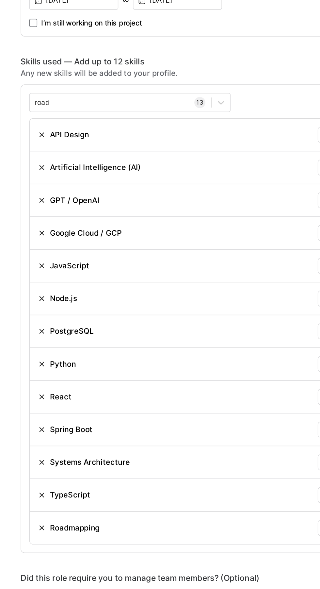
scroll to position [336, 0]
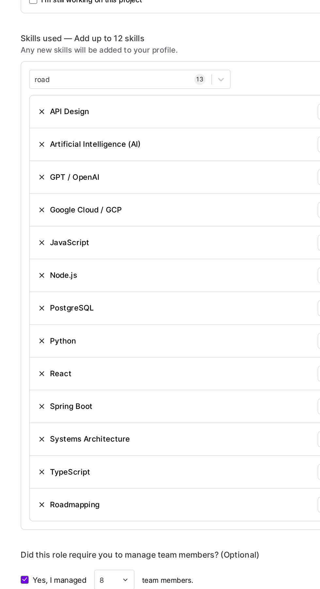
click at [26, 456] on img at bounding box center [27, 458] width 5 height 5
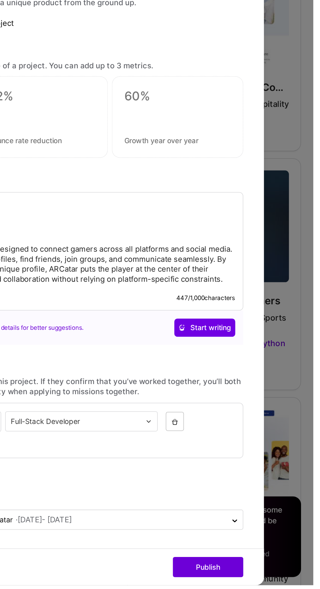
scroll to position [2917, 0]
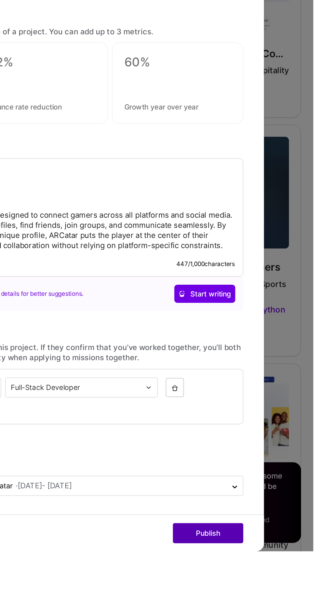
click at [257, 584] on button "Publish" at bounding box center [252, 577] width 46 height 13
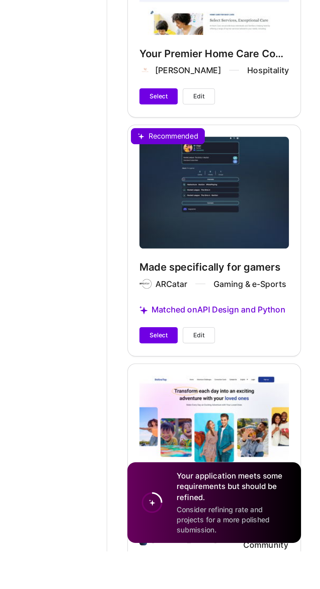
scroll to position [2917, 0]
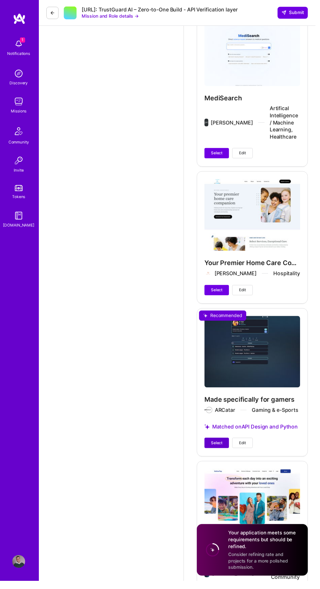
click at [219, 446] on span "Select" at bounding box center [220, 449] width 12 height 6
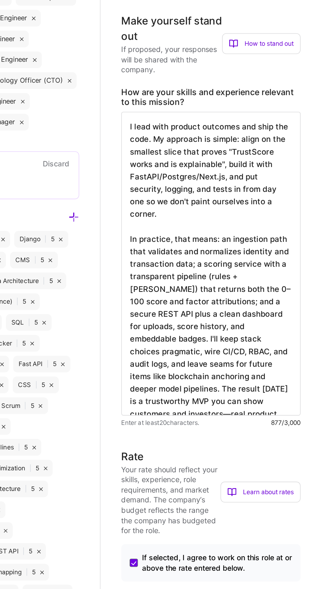
scroll to position [200, 0]
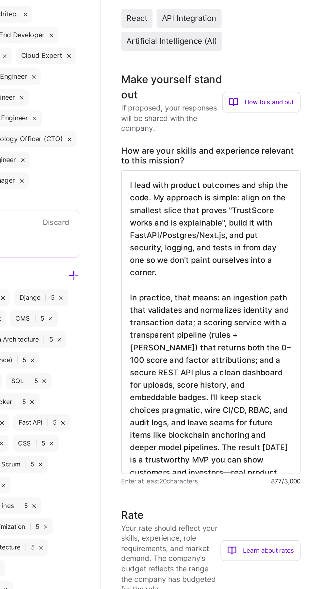
click at [269, 387] on textarea "I lead with product outcomes and ship the code. My approach is simple: align on…" at bounding box center [256, 305] width 113 height 191
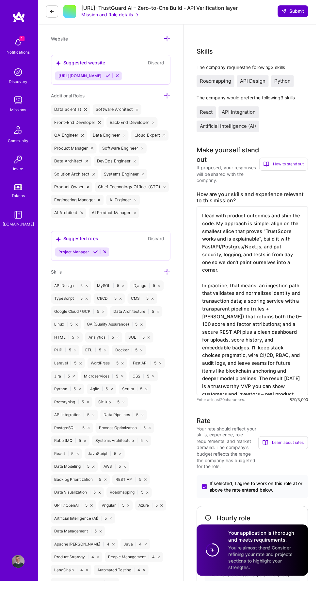
type textarea "I lead with product outcomes and ship the code. My approach is simple: align on…"
click at [301, 15] on span "Submit" at bounding box center [297, 12] width 23 height 7
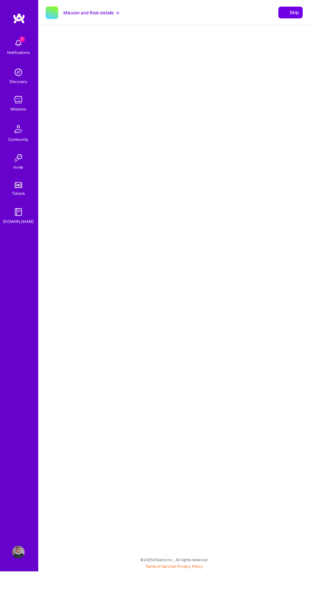
select select "PT"
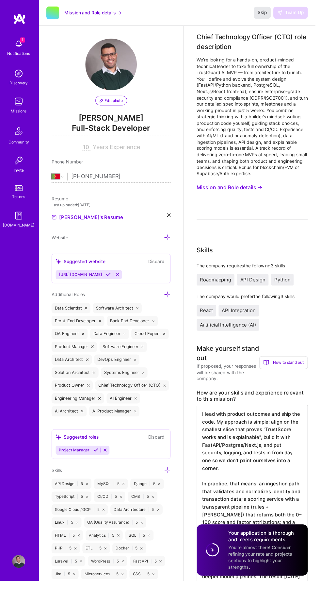
click at [267, 16] on span "Skip" at bounding box center [265, 12] width 9 height 7
click at [271, 12] on span "Skip" at bounding box center [265, 12] width 9 height 7
click at [24, 108] on img at bounding box center [18, 102] width 13 height 13
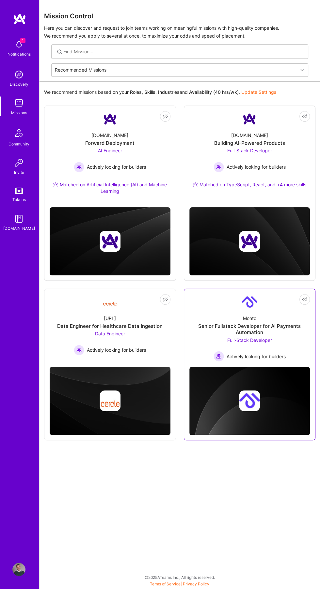
click at [207, 322] on div "Monto Senior Fullstack Developer for AI Payments Automation Full-Stack Develope…" at bounding box center [250, 336] width 121 height 52
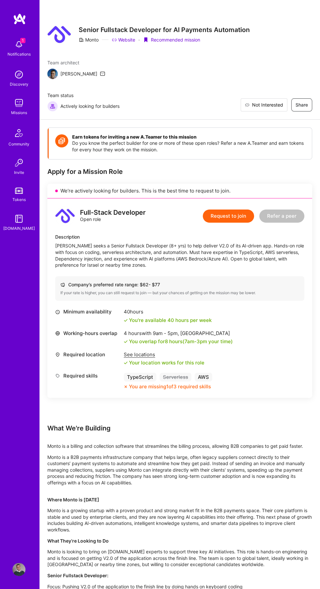
click at [276, 102] on span "Not Interested" at bounding box center [267, 105] width 31 height 7
click at [20, 114] on div "Missions" at bounding box center [19, 112] width 16 height 7
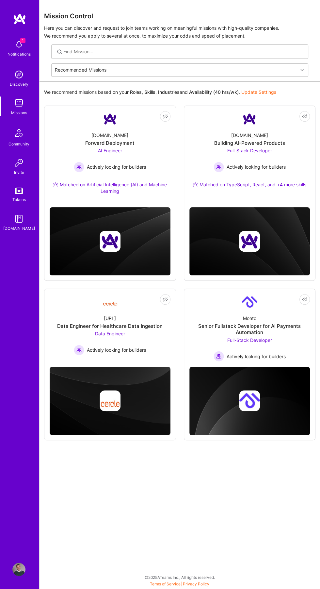
click at [18, 111] on div "Missions" at bounding box center [19, 112] width 16 height 7
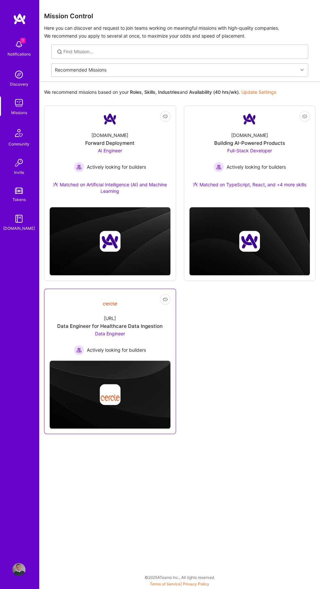
click at [157, 332] on div "Cercle.ai Data Engineer for Healthcare Data Ingestion Data Engineer Actively lo…" at bounding box center [110, 332] width 121 height 45
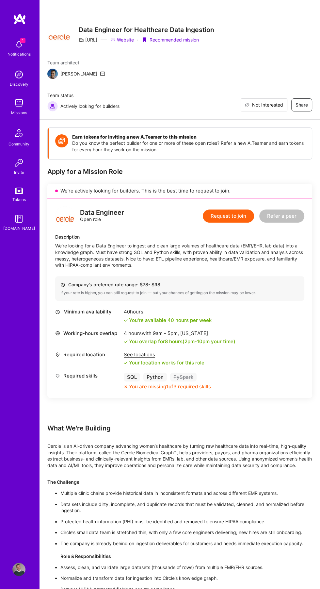
click at [280, 105] on span "Not Interested" at bounding box center [267, 105] width 31 height 7
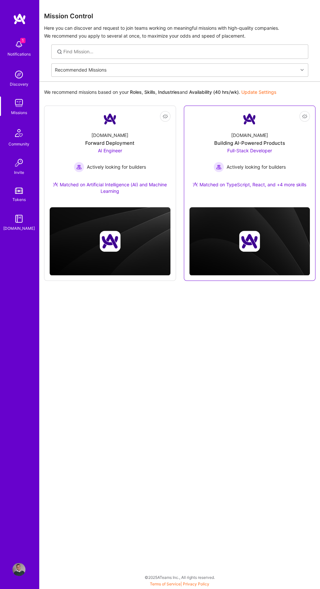
click at [283, 140] on div "Building AI-Powered Products" at bounding box center [249, 143] width 71 height 7
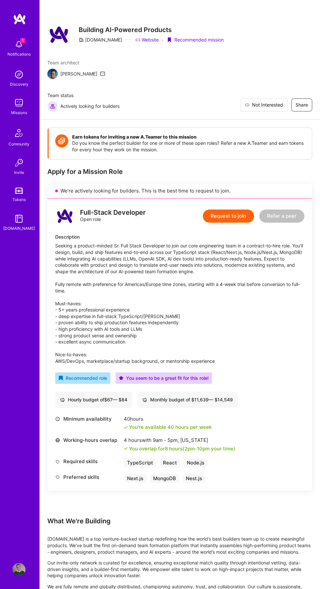
click at [276, 105] on span "Not Interested" at bounding box center [267, 105] width 31 height 7
click at [19, 112] on div "Missions" at bounding box center [19, 112] width 16 height 7
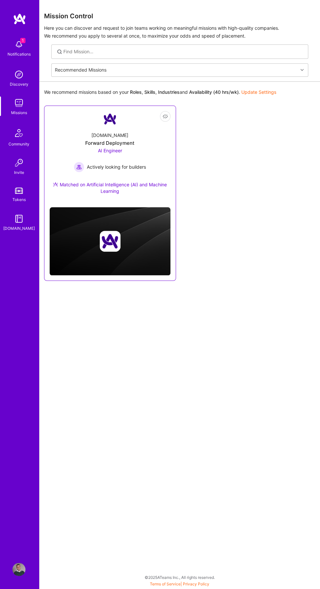
click at [159, 162] on div "A.Team Forward Deployment AI Engineer Actively looking for builders Matched on …" at bounding box center [110, 164] width 121 height 75
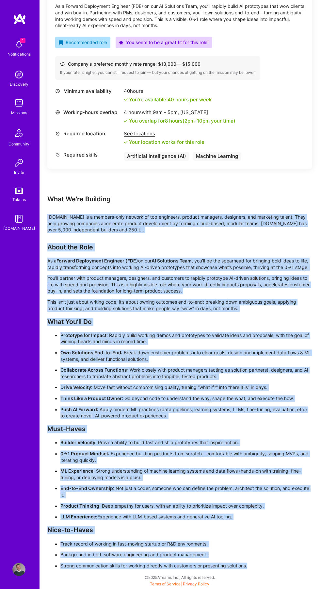
scroll to position [347, 0]
copy div "A.Team is a members-only network of top engineers, product managers, designers,…"
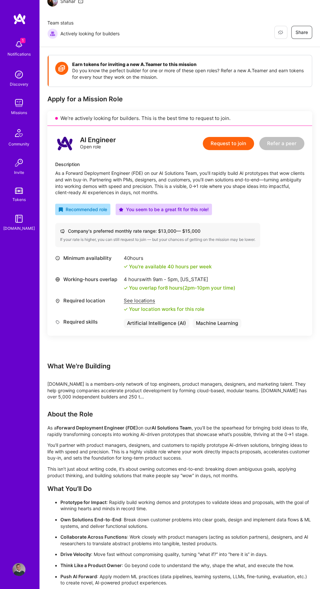
scroll to position [0, 0]
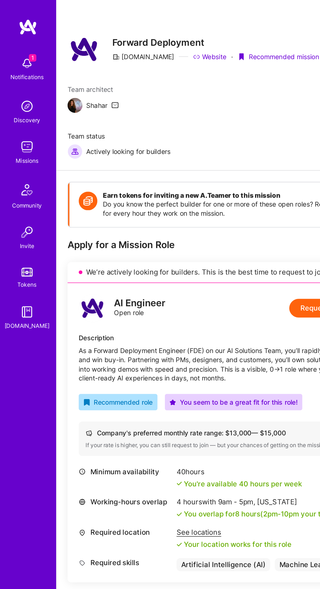
click at [17, 44] on img at bounding box center [18, 44] width 13 height 13
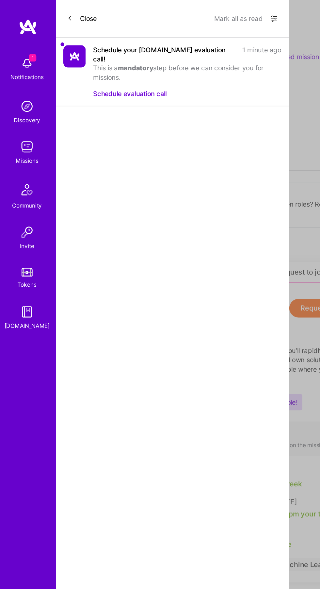
click at [163, 15] on button "Mark all as read" at bounding box center [167, 13] width 34 height 10
click at [61, 12] on button "Close" at bounding box center [57, 13] width 21 height 10
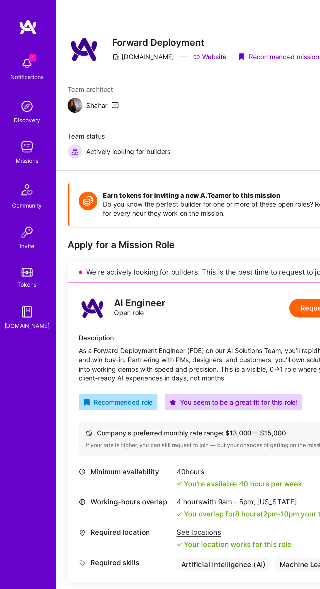
click at [9, 107] on link "Missions" at bounding box center [19, 106] width 41 height 20
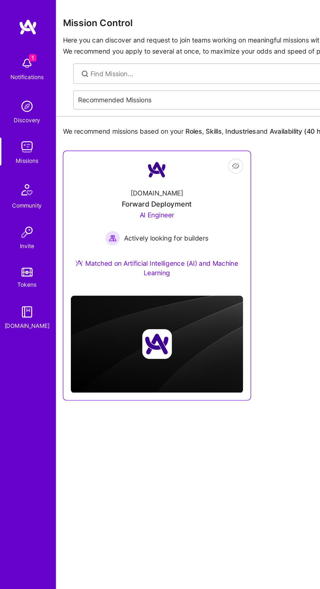
click at [96, 139] on div "A.Team Forward Deployment AI Engineer Actively looking for builders Matched on …" at bounding box center [110, 164] width 121 height 75
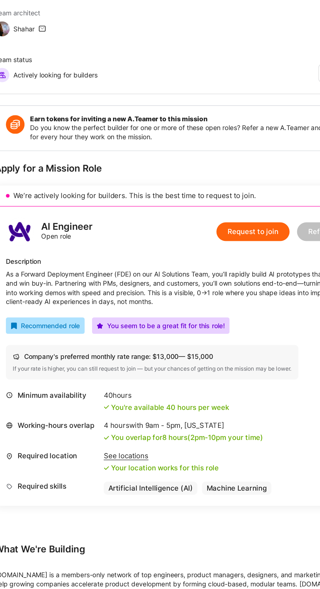
click at [218, 223] on button "Request to join" at bounding box center [228, 215] width 51 height 13
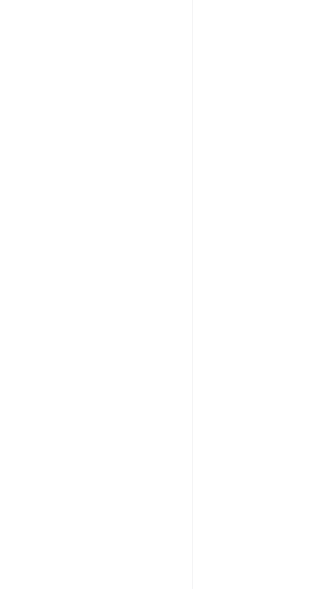
select select "PT"
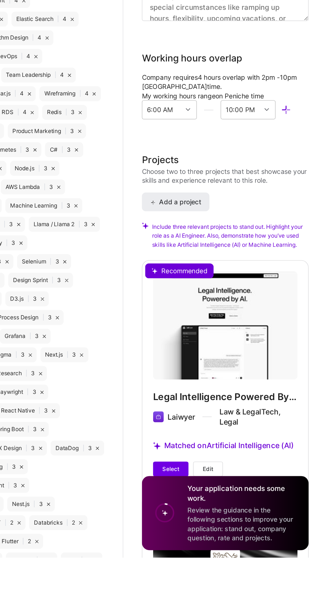
scroll to position [596, 0]
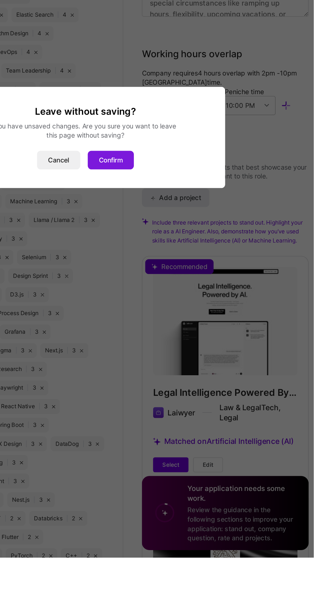
click at [173, 317] on button "Confirm" at bounding box center [178, 310] width 32 height 13
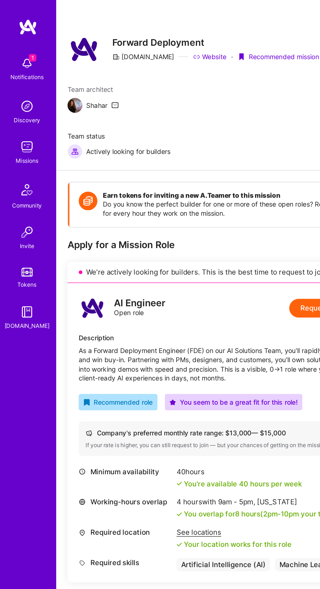
click at [12, 106] on img at bounding box center [18, 102] width 13 height 13
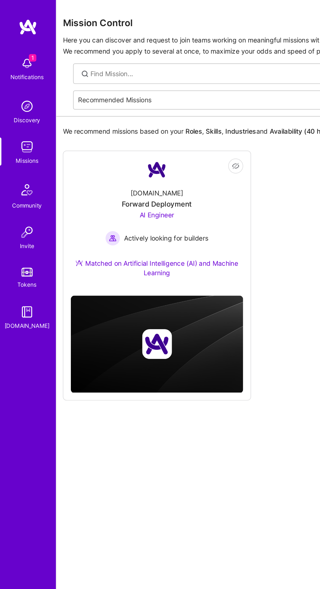
click at [16, 50] on img at bounding box center [18, 44] width 13 height 13
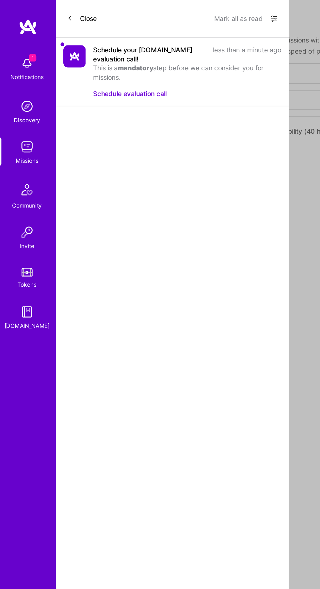
click at [12, 112] on div "Missions" at bounding box center [19, 112] width 16 height 7
